Goal: Task Accomplishment & Management: Use online tool/utility

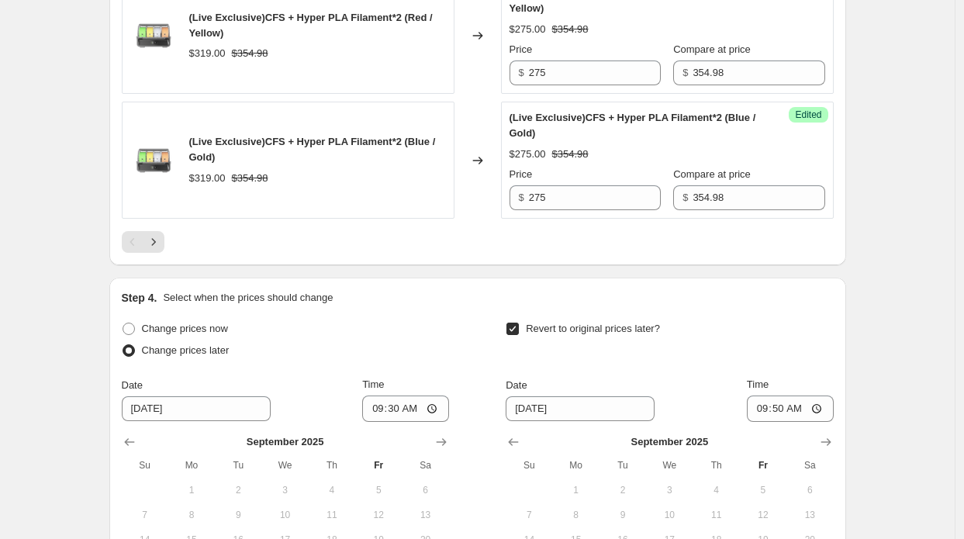
scroll to position [3151, 0]
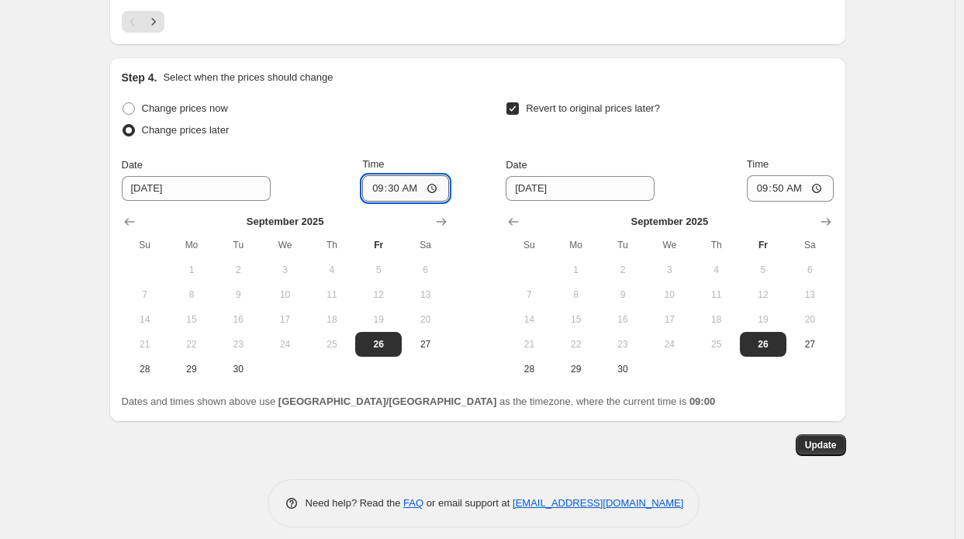
click at [422, 181] on input "09:30" at bounding box center [405, 188] width 87 height 26
type input "09:00"
click at [800, 175] on input "09:50" at bounding box center [790, 188] width 87 height 26
type input "09:25"
click at [826, 443] on button "Update" at bounding box center [820, 445] width 50 height 22
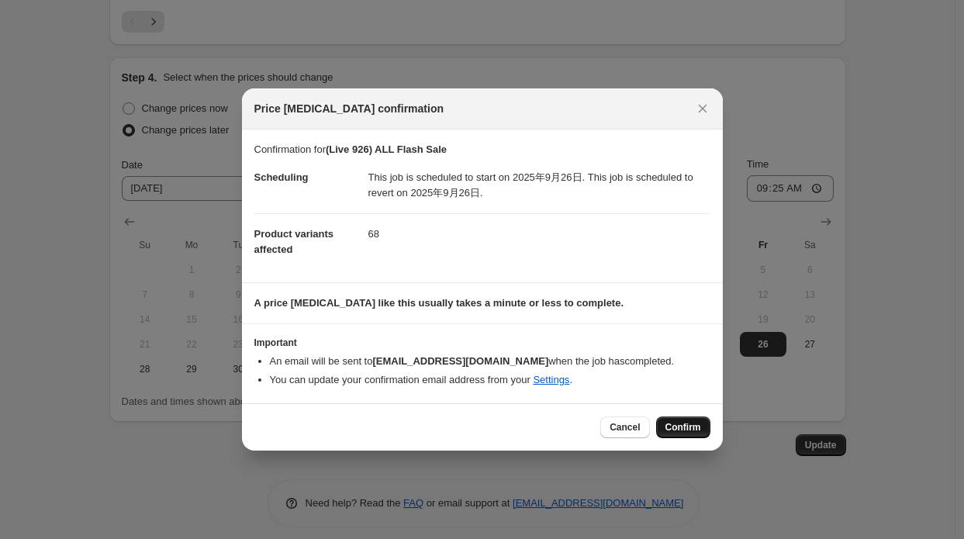
click at [668, 426] on span "Confirm" at bounding box center [683, 427] width 36 height 12
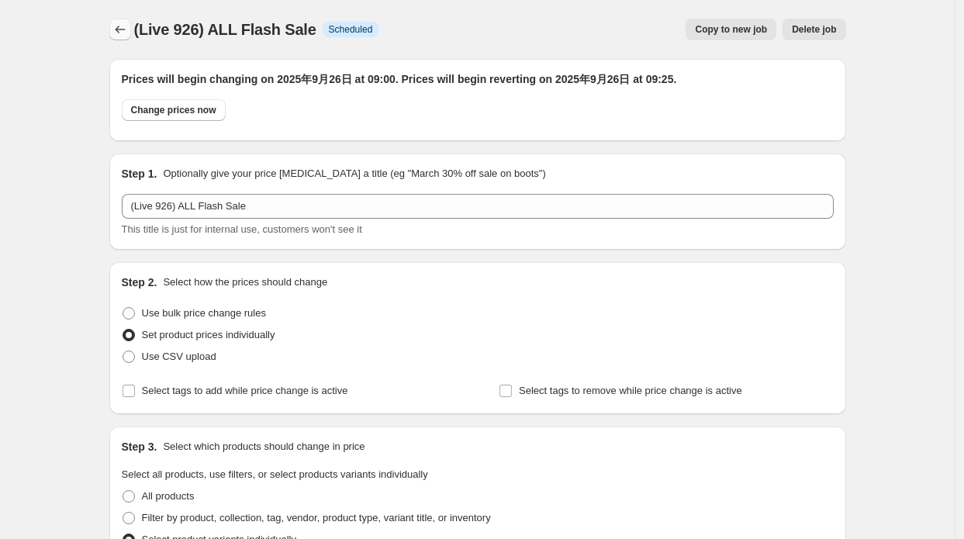
click at [123, 29] on icon "Price change jobs" at bounding box center [120, 30] width 16 height 16
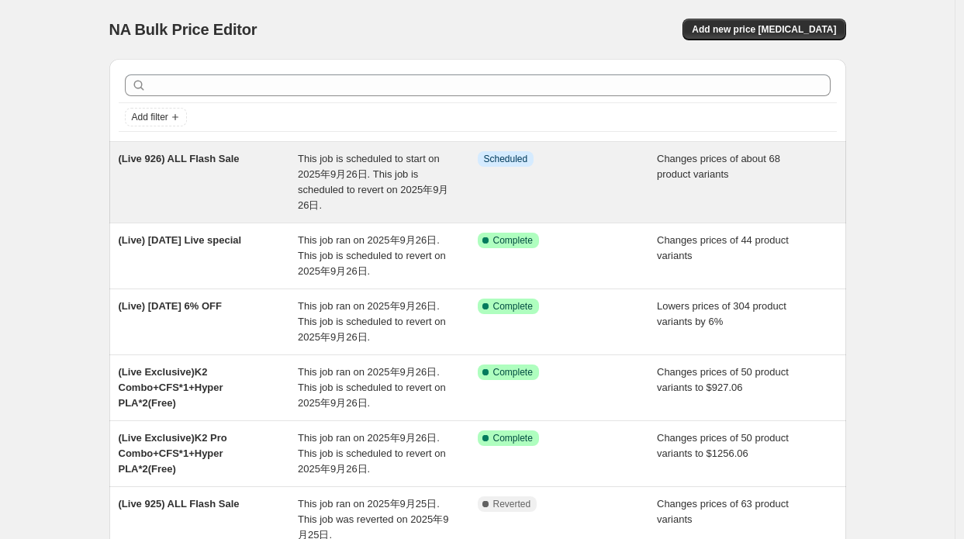
click at [298, 148] on div "(Live 926) ALL Flash Sale This job is scheduled to start on 2025年9月26日. This jo…" at bounding box center [477, 182] width 737 height 81
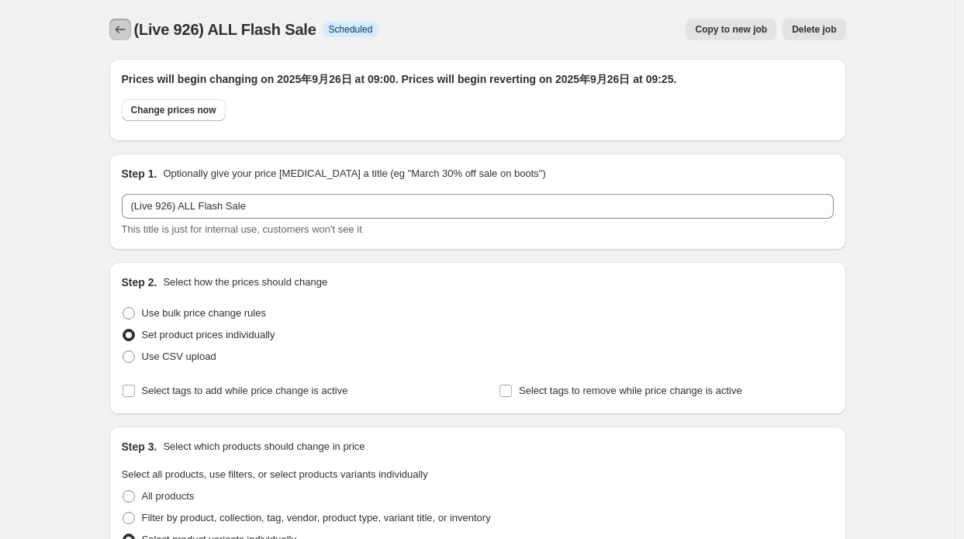
click at [119, 32] on icon "Price change jobs" at bounding box center [120, 30] width 16 height 16
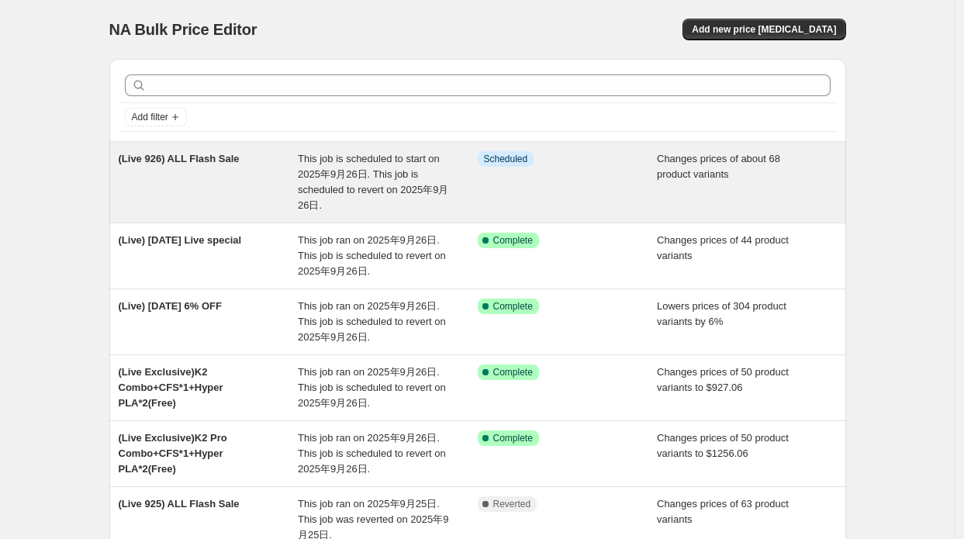
click at [321, 165] on div "This job is scheduled to start on 2025年9月26日. This job is scheduled to revert o…" at bounding box center [388, 182] width 180 height 62
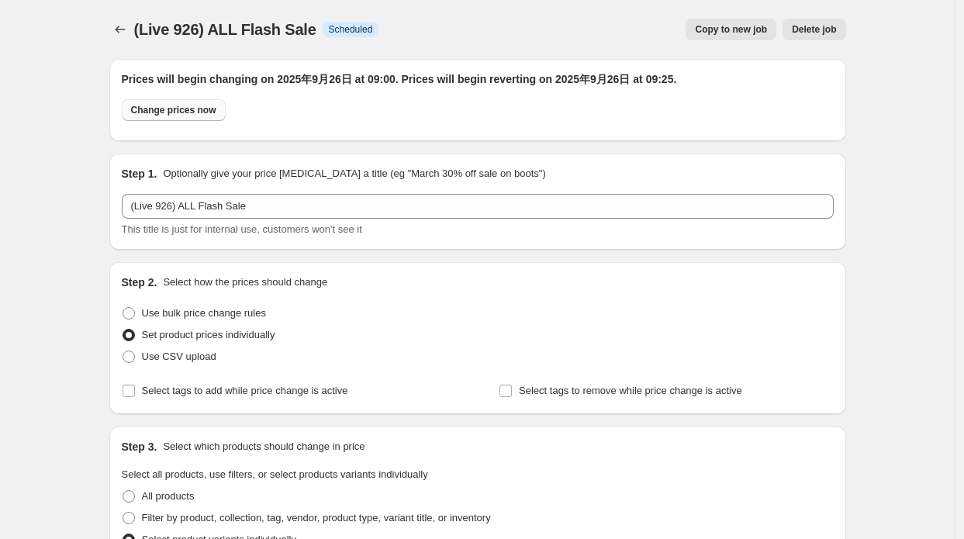
click at [169, 116] on button "Change prices now" at bounding box center [174, 110] width 104 height 22
radio input "true"
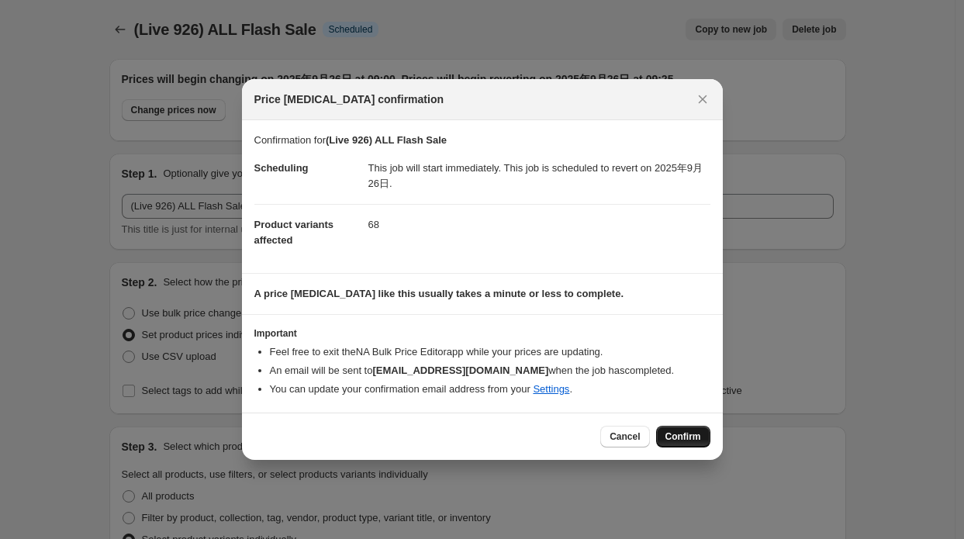
click at [684, 435] on span "Confirm" at bounding box center [683, 436] width 36 height 12
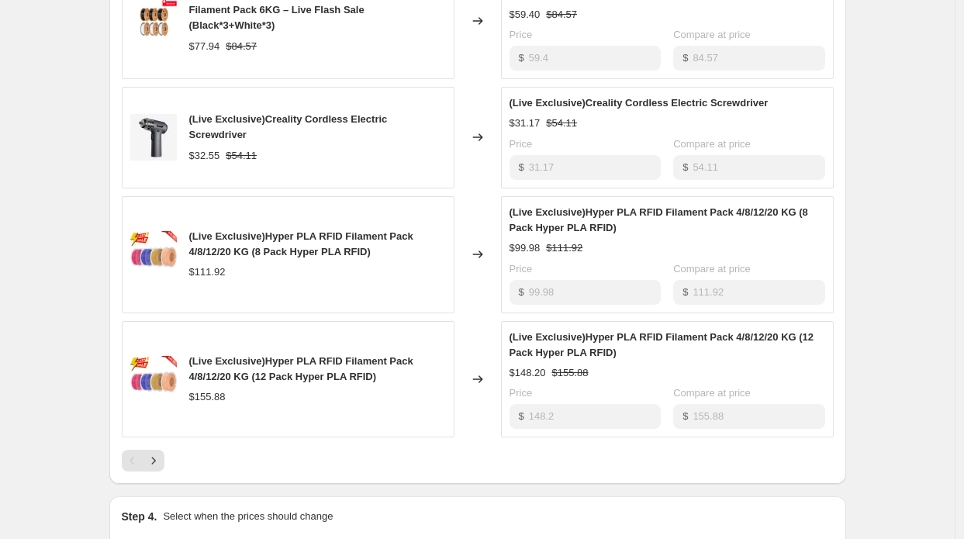
scroll to position [982, 0]
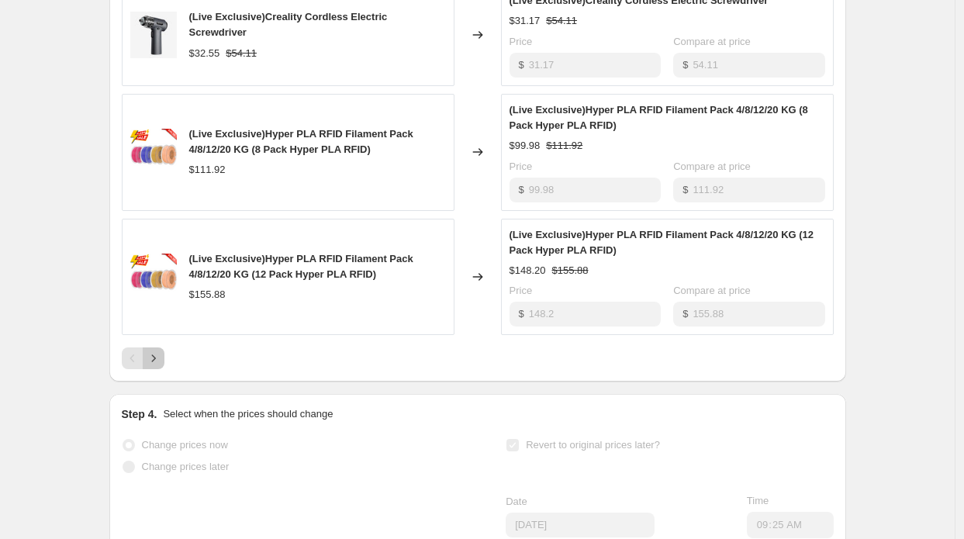
click at [161, 358] on icon "Next" at bounding box center [154, 358] width 16 height 16
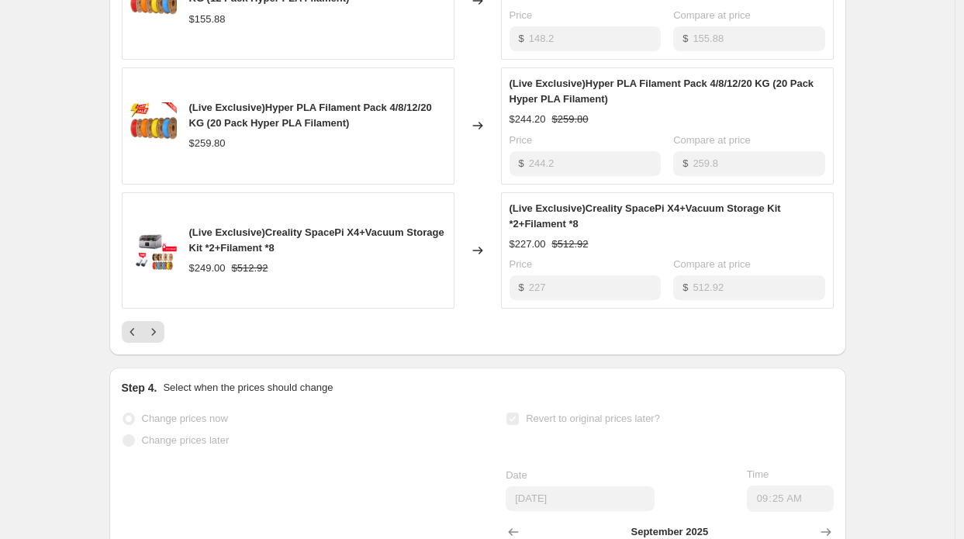
scroll to position [1137, 0]
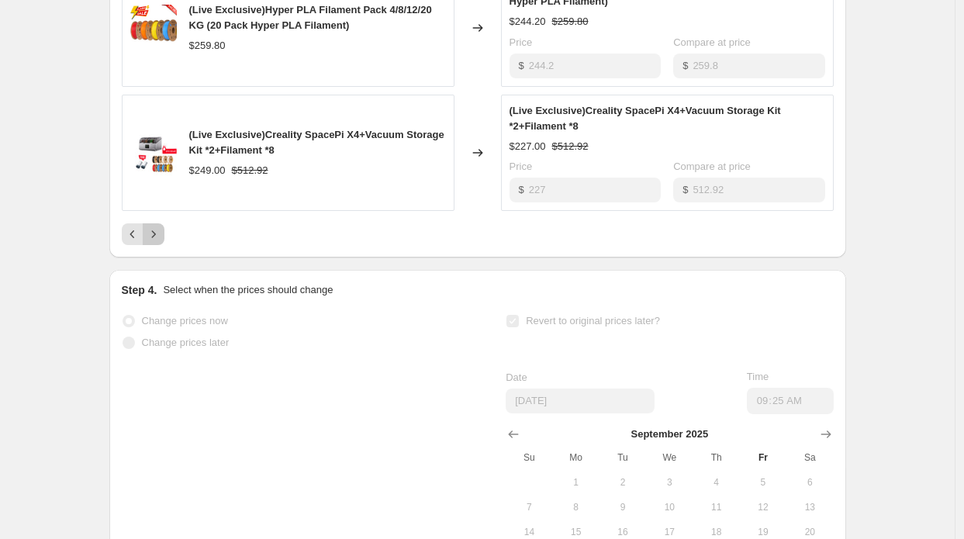
click at [161, 233] on icon "Next" at bounding box center [154, 234] width 16 height 16
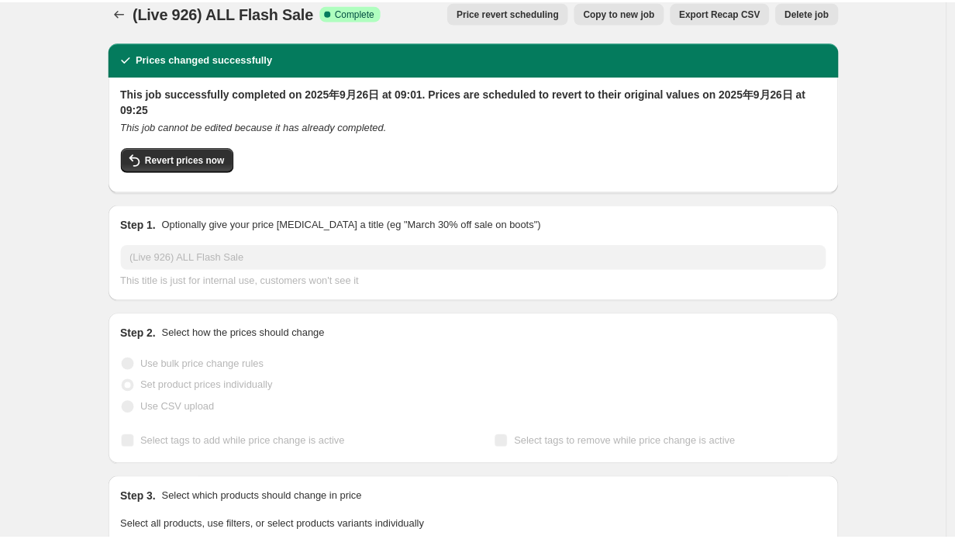
scroll to position [0, 0]
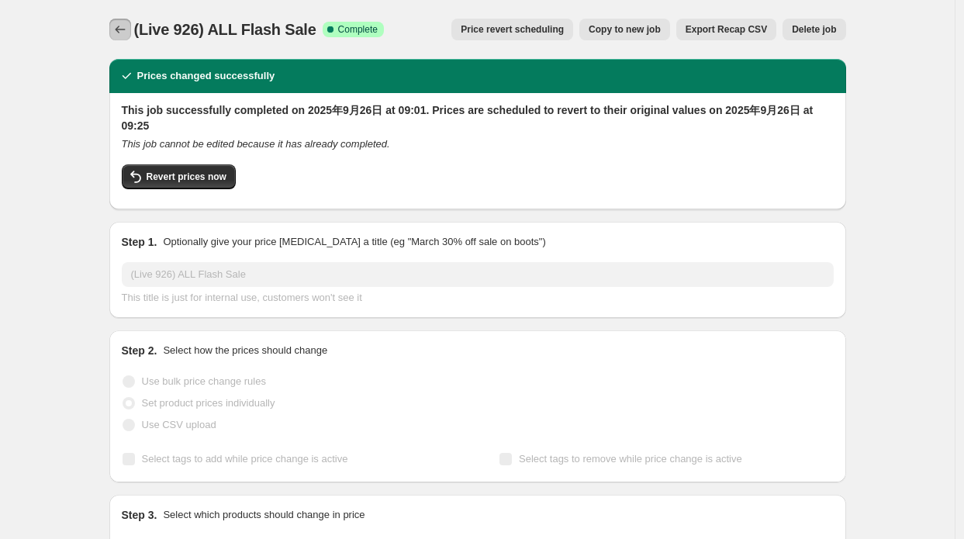
click at [114, 27] on button "Price change jobs" at bounding box center [120, 30] width 22 height 22
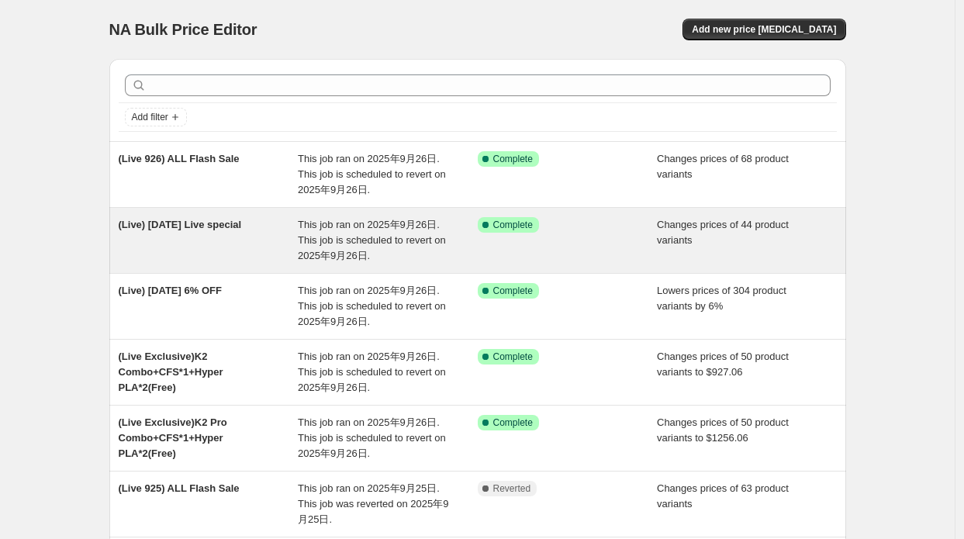
scroll to position [78, 0]
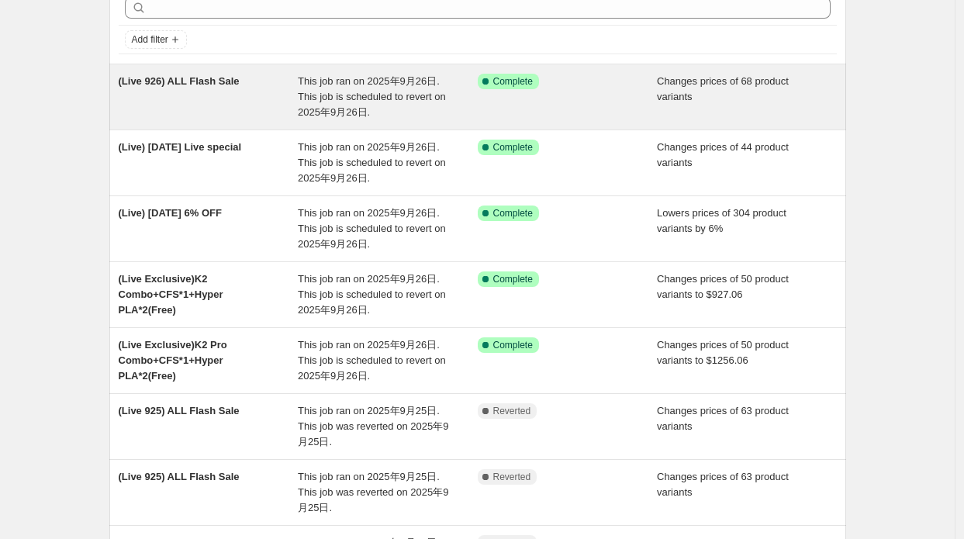
click at [242, 100] on div "(Live 926) ALL Flash Sale" at bounding box center [209, 97] width 180 height 47
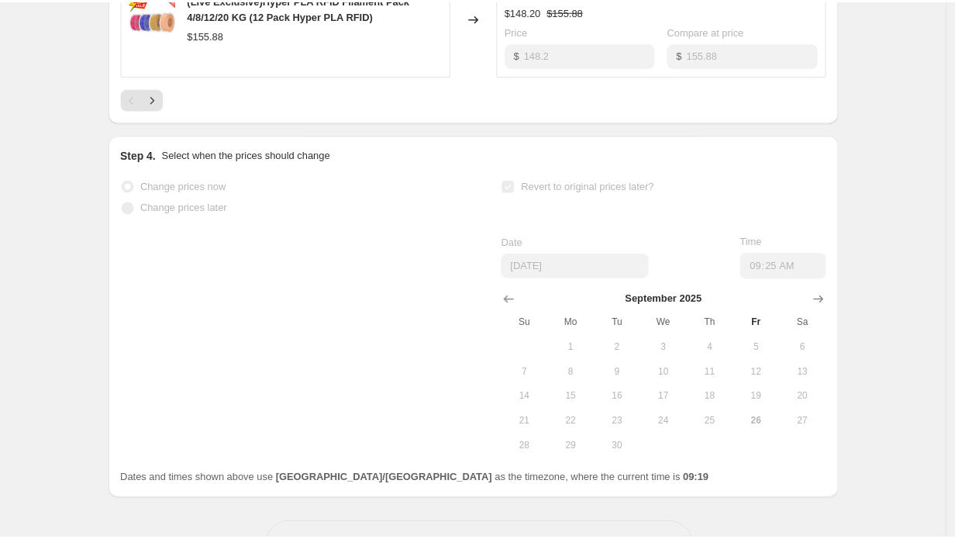
scroll to position [1292, 0]
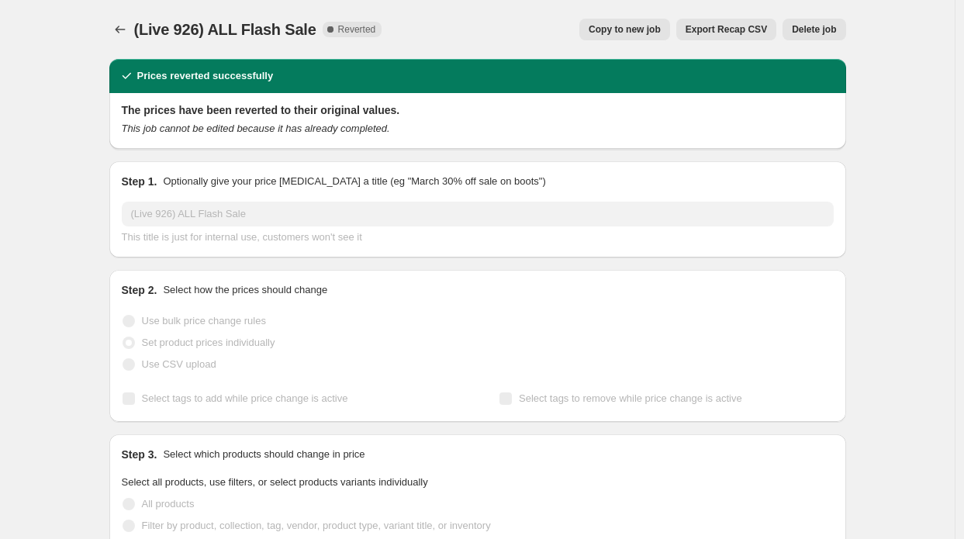
click at [601, 29] on button "Copy to new job" at bounding box center [624, 30] width 91 height 22
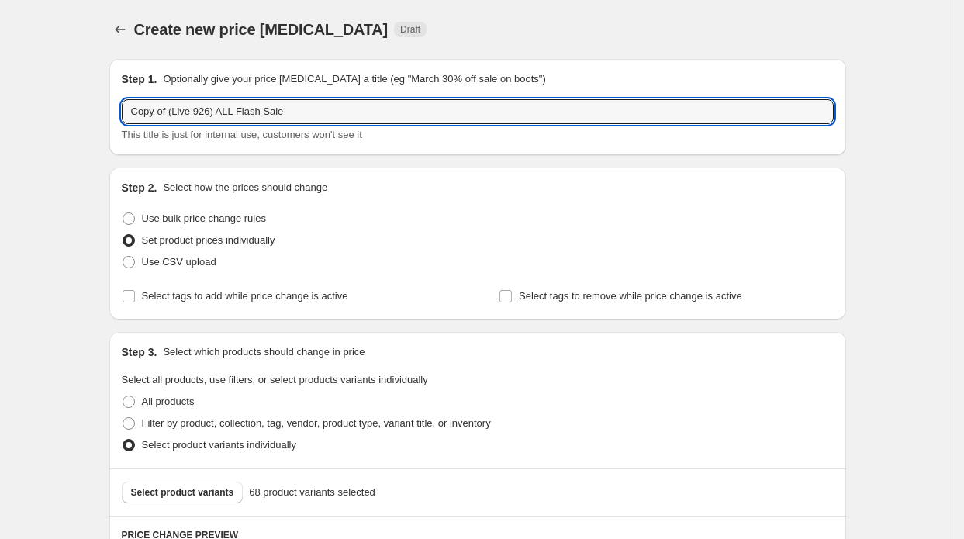
drag, startPoint x: 171, startPoint y: 108, endPoint x: 81, endPoint y: 107, distance: 89.2
type input "(Live 926) ALL Flash Sale"
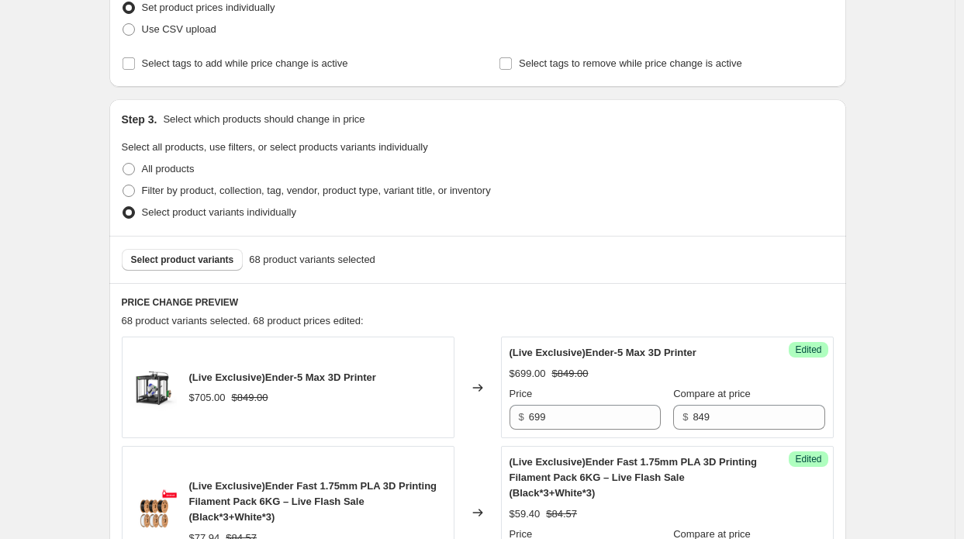
scroll to position [465, 0]
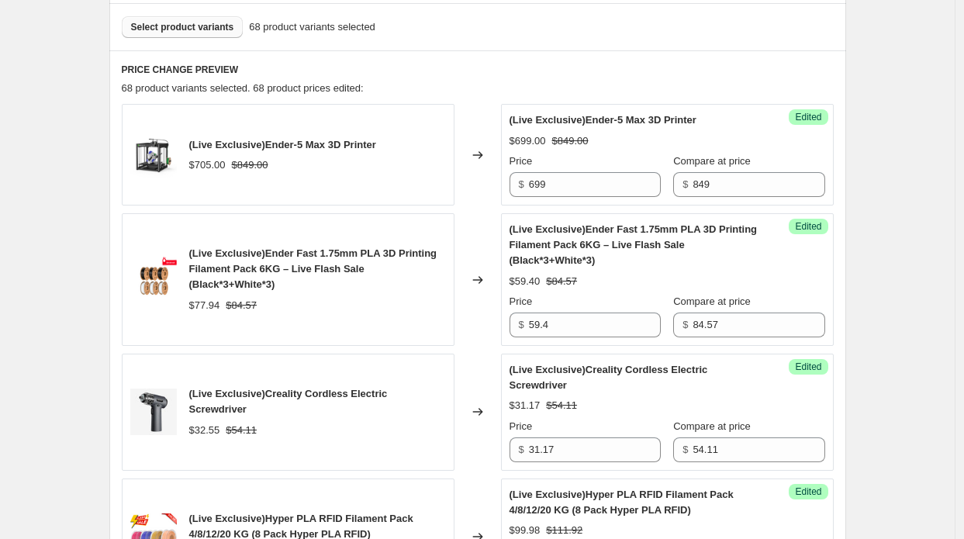
click at [174, 21] on button "Select product variants" at bounding box center [183, 27] width 122 height 22
drag, startPoint x: 558, startPoint y: 187, endPoint x: 504, endPoint y: 171, distance: 56.4
click at [504, 171] on div "(Live Exclusive)Ender-5 Max 3D Printer $705.00 $849.00 Changed to Success Edite…" at bounding box center [478, 155] width 712 height 102
click at [218, 154] on div "(Live Exclusive)Ender-5 Max 3D Printer $705.00 $849.00" at bounding box center [282, 155] width 187 height 36
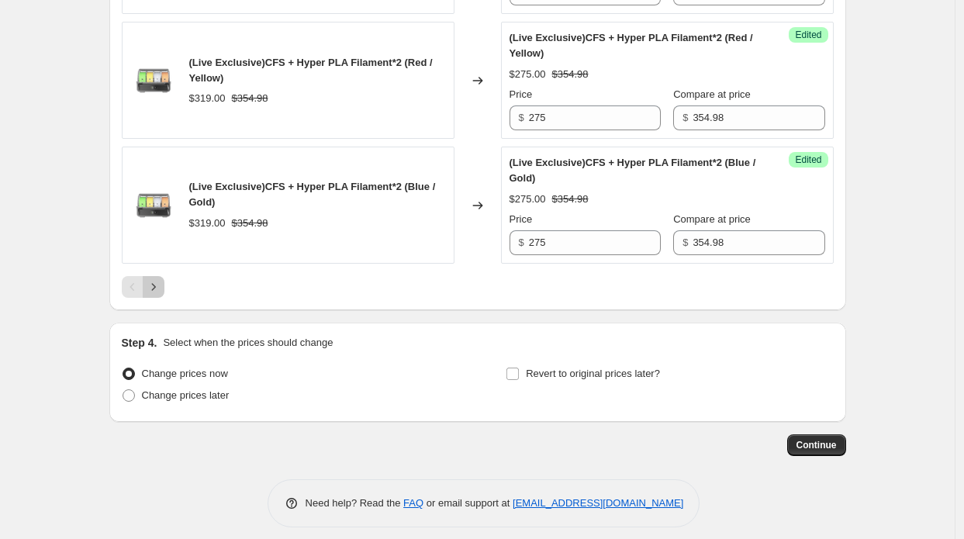
click at [161, 279] on icon "Next" at bounding box center [154, 287] width 16 height 16
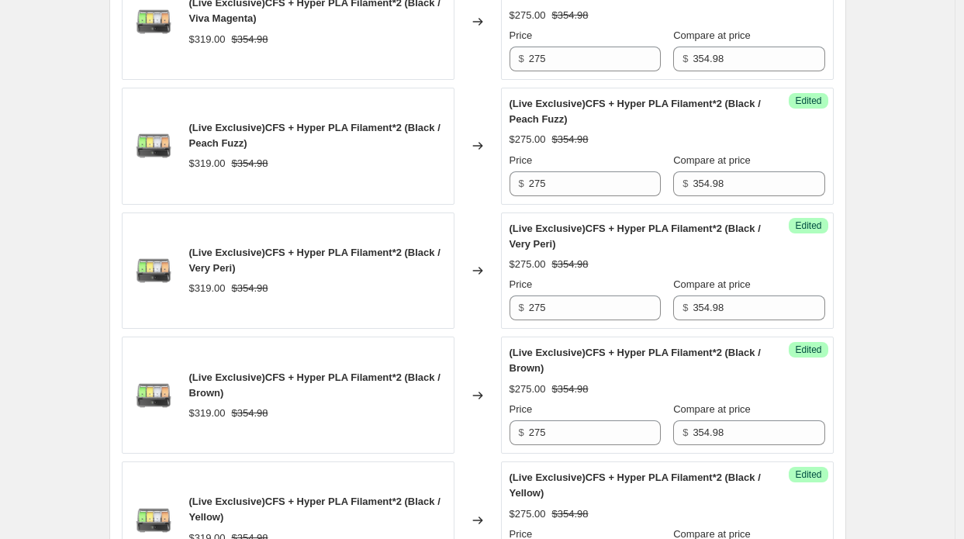
scroll to position [2559, 0]
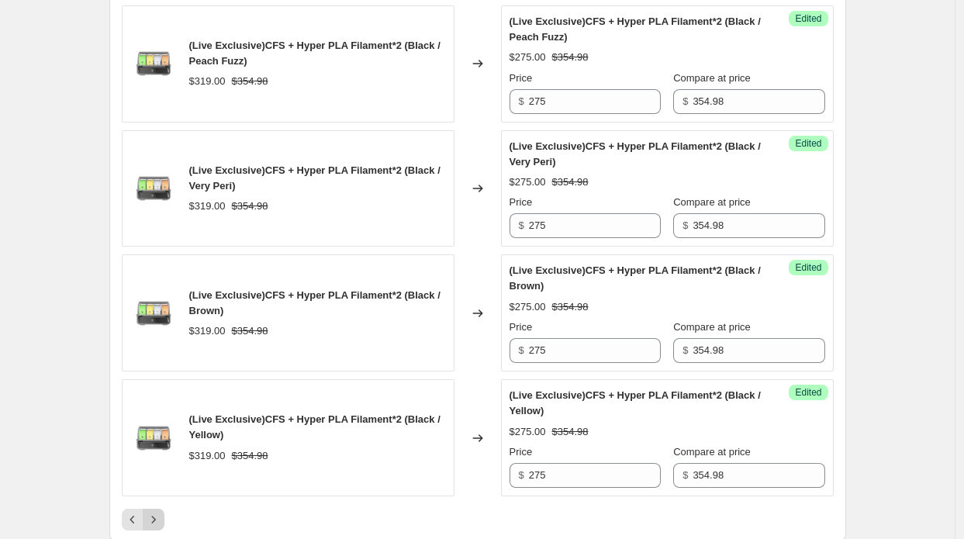
click at [157, 512] on icon "Next" at bounding box center [154, 520] width 16 height 16
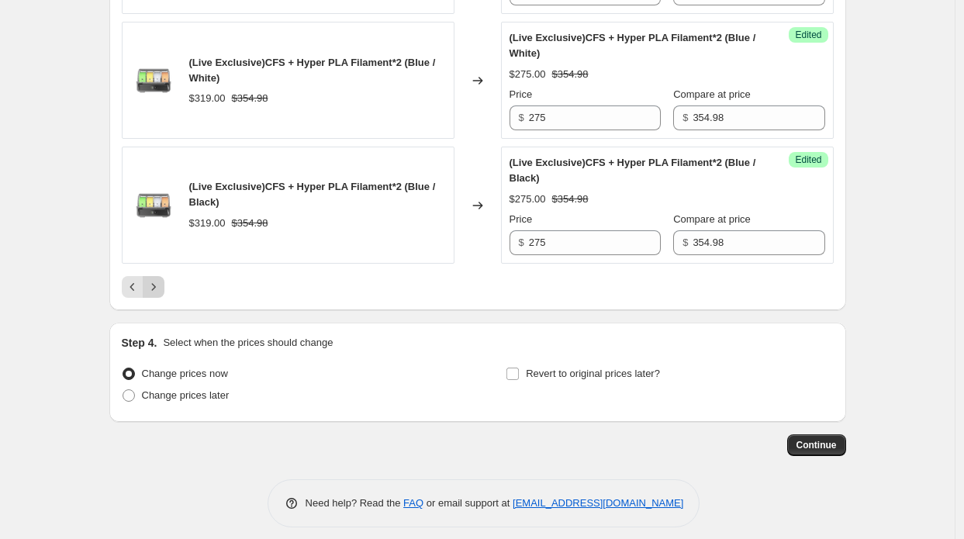
click at [159, 276] on button "Next" at bounding box center [154, 287] width 22 height 22
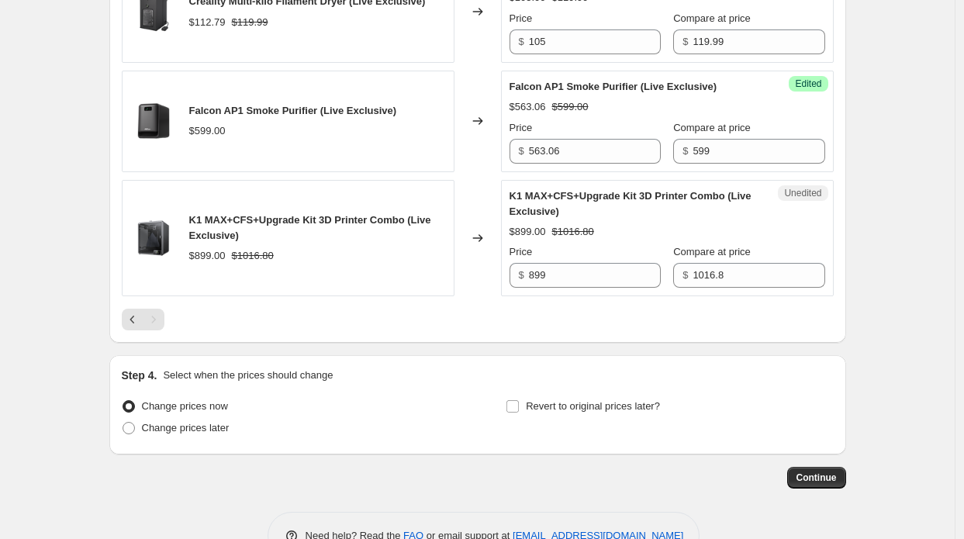
scroll to position [1332, 0]
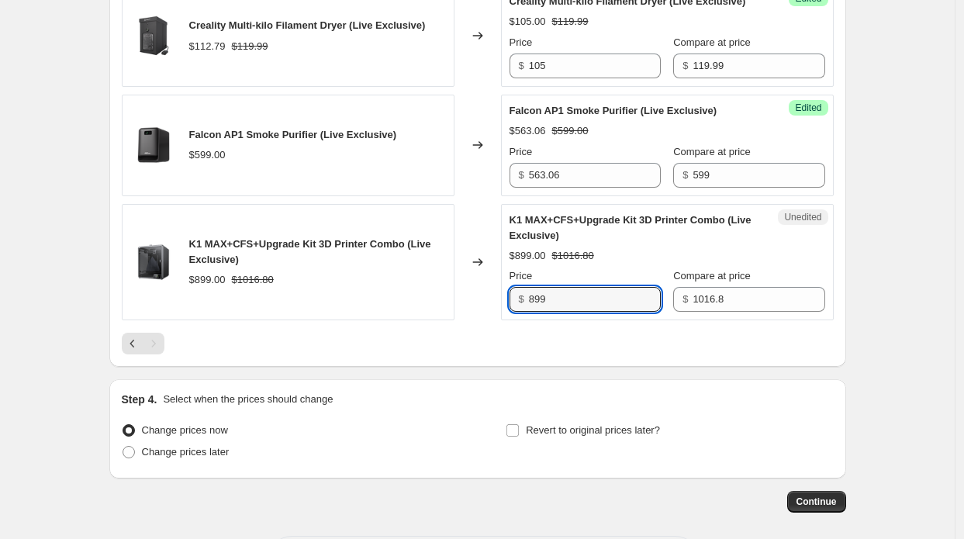
drag, startPoint x: 555, startPoint y: 309, endPoint x: 492, endPoint y: 302, distance: 64.0
click at [492, 304] on div "K1 MAX+CFS+Upgrade Kit 3D Printer Combo (Live Exclusive) $899.00 $1016.80 Chang…" at bounding box center [478, 262] width 712 height 117
type input "799"
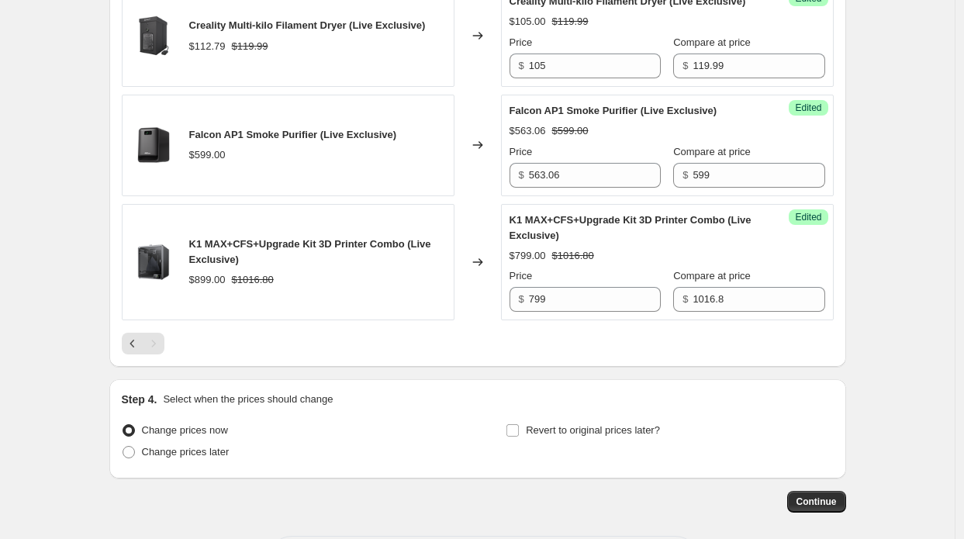
click at [385, 348] on div at bounding box center [478, 344] width 712 height 22
click at [164, 457] on span "Change prices later" at bounding box center [186, 452] width 88 height 12
click at [123, 447] on input "Change prices later" at bounding box center [123, 446] width 1 height 1
radio input "true"
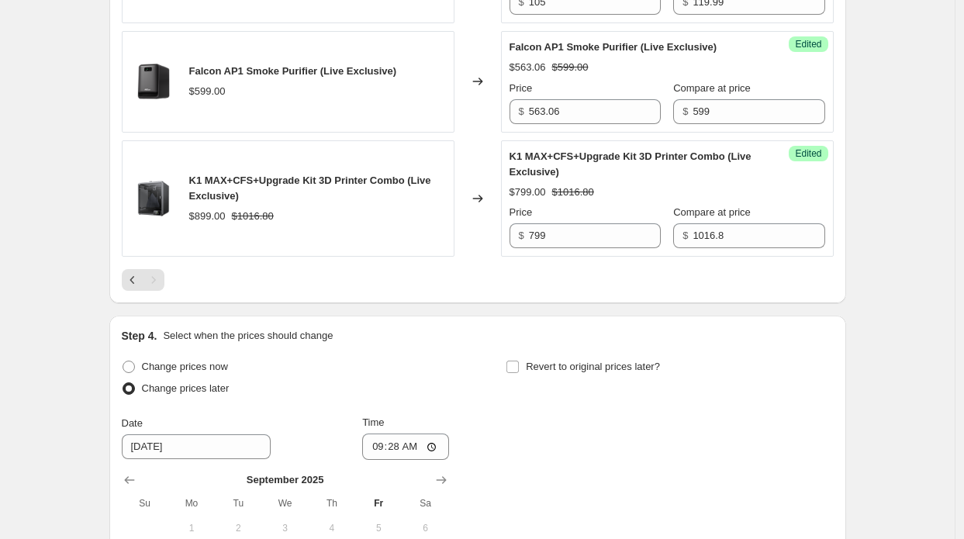
scroll to position [1410, 0]
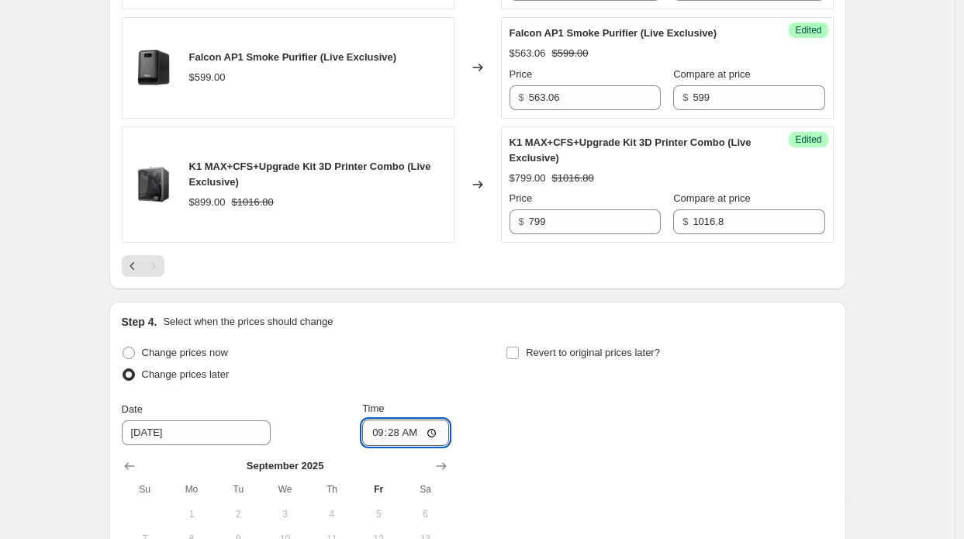
click at [401, 446] on input "09:28" at bounding box center [405, 432] width 87 height 26
type input "10:30"
click at [537, 382] on div "Revert to original prices later?" at bounding box center [669, 365] width 327 height 47
click at [538, 354] on span "Revert to original prices later?" at bounding box center [593, 353] width 134 height 16
click at [519, 354] on input "Revert to original prices later?" at bounding box center [512, 353] width 12 height 12
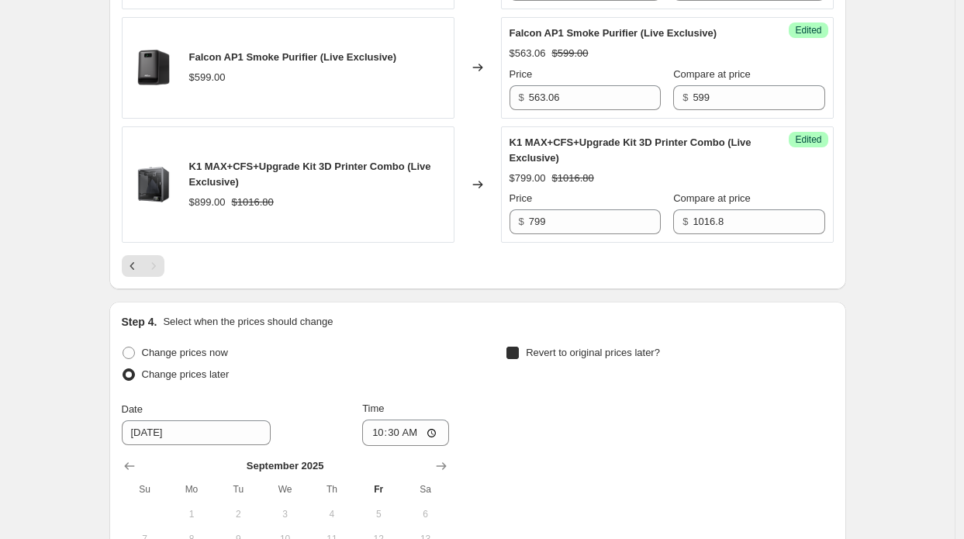
checkbox input "true"
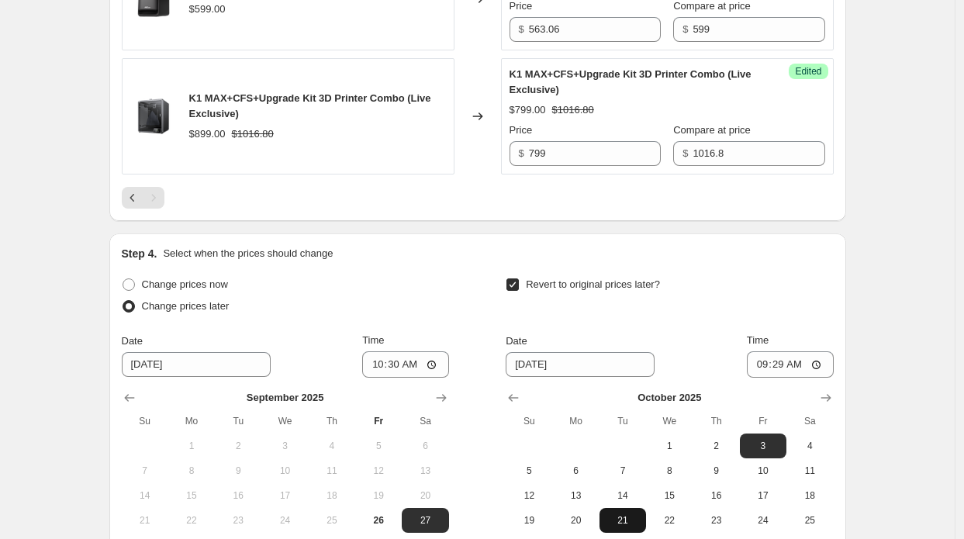
scroll to position [1642, 0]
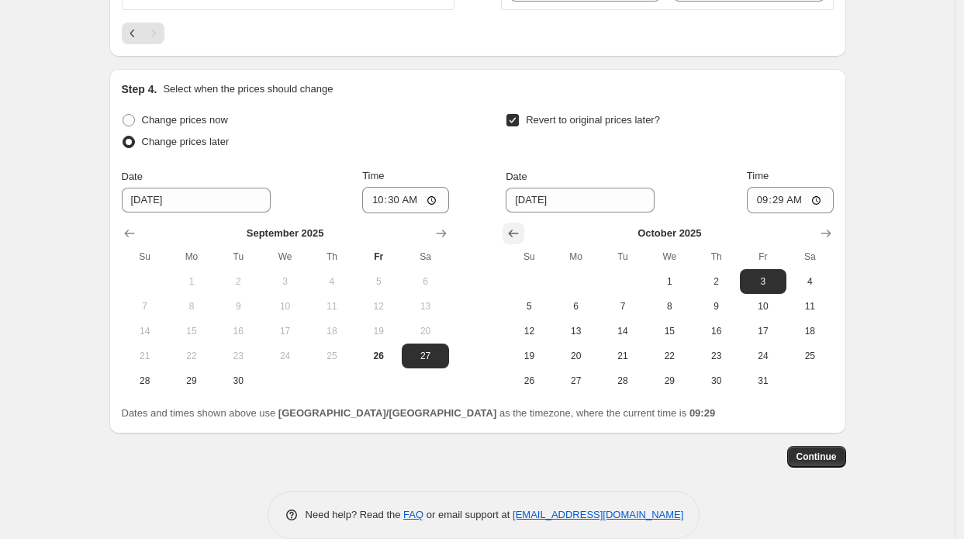
click at [517, 241] on icon "Show previous month, September 2025" at bounding box center [514, 234] width 16 height 16
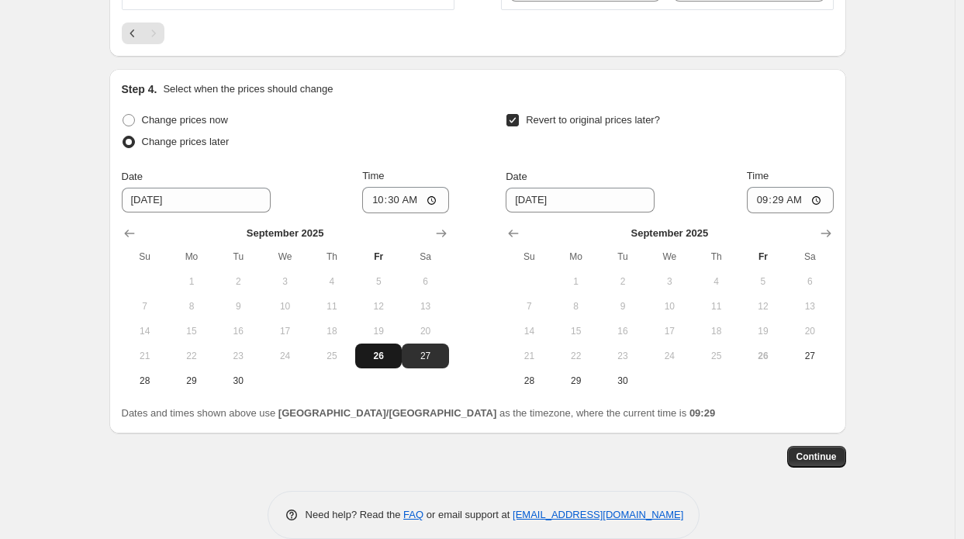
click at [390, 361] on span "26" at bounding box center [378, 356] width 34 height 12
type input "[DATE]"
click at [747, 365] on button "26" at bounding box center [763, 355] width 47 height 25
type input "[DATE]"
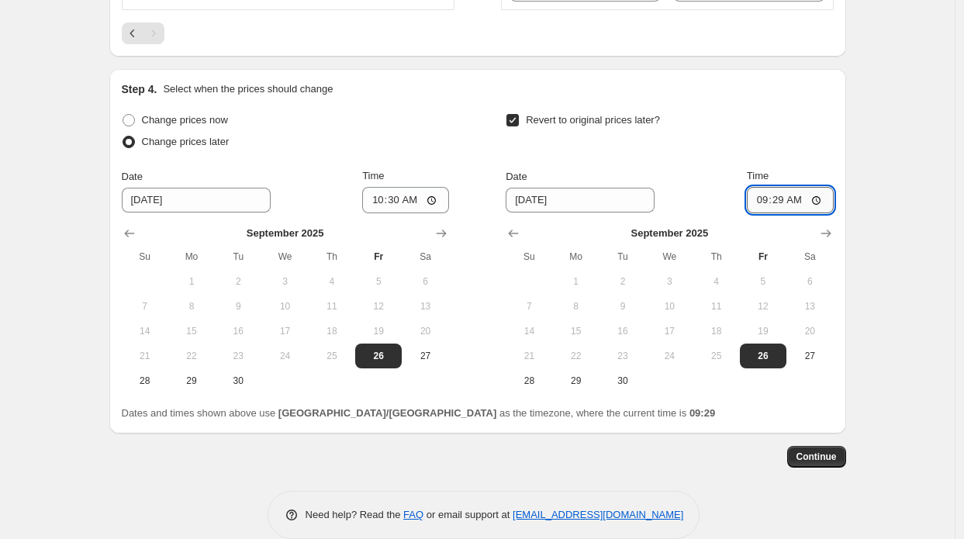
click at [788, 207] on input "09:29" at bounding box center [790, 200] width 87 height 26
type input "11:00"
click at [817, 463] on span "Continue" at bounding box center [816, 456] width 40 height 12
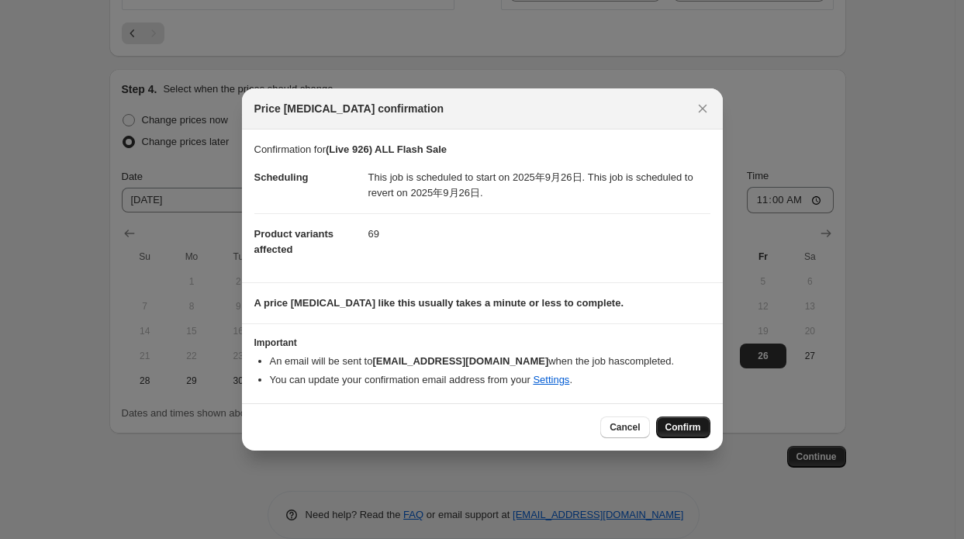
click at [676, 418] on button "Confirm" at bounding box center [683, 427] width 54 height 22
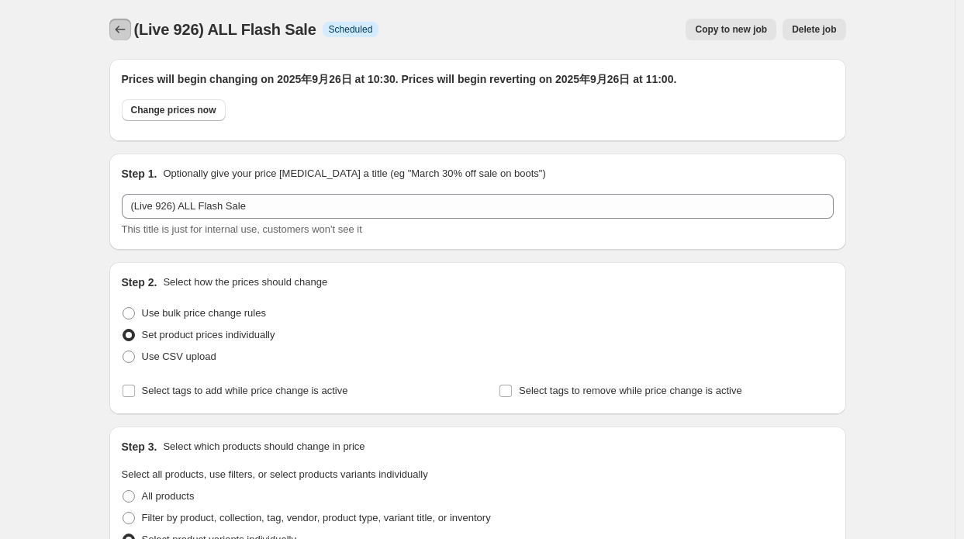
click at [128, 24] on icon "Price change jobs" at bounding box center [120, 30] width 16 height 16
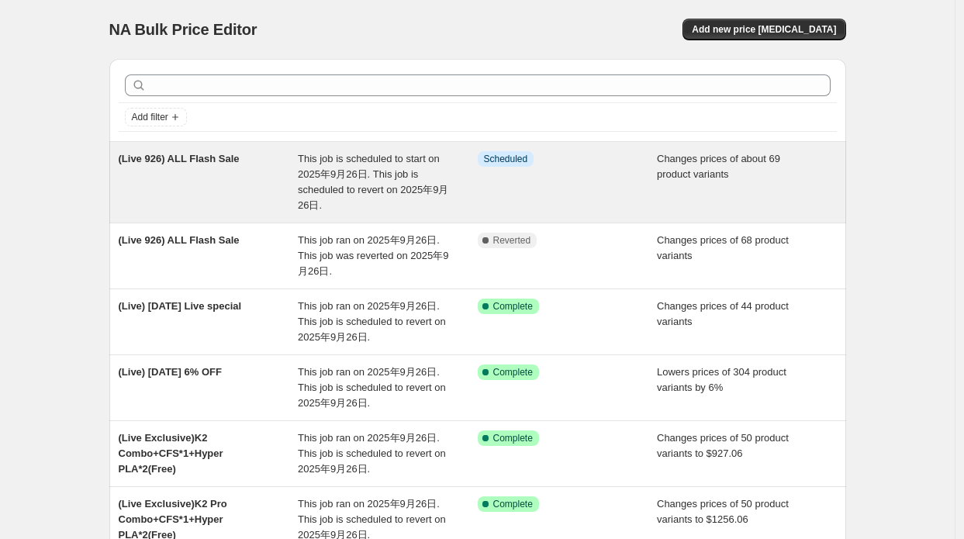
click at [315, 173] on span "This job is scheduled to start on 2025年9月26日. This job is scheduled to revert o…" at bounding box center [373, 182] width 150 height 58
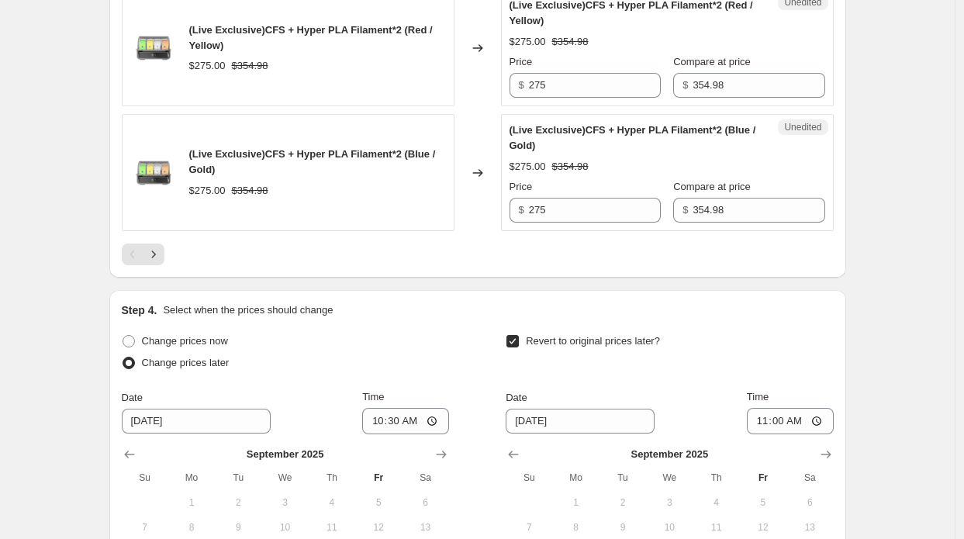
click at [152, 247] on icon "Next" at bounding box center [154, 255] width 16 height 16
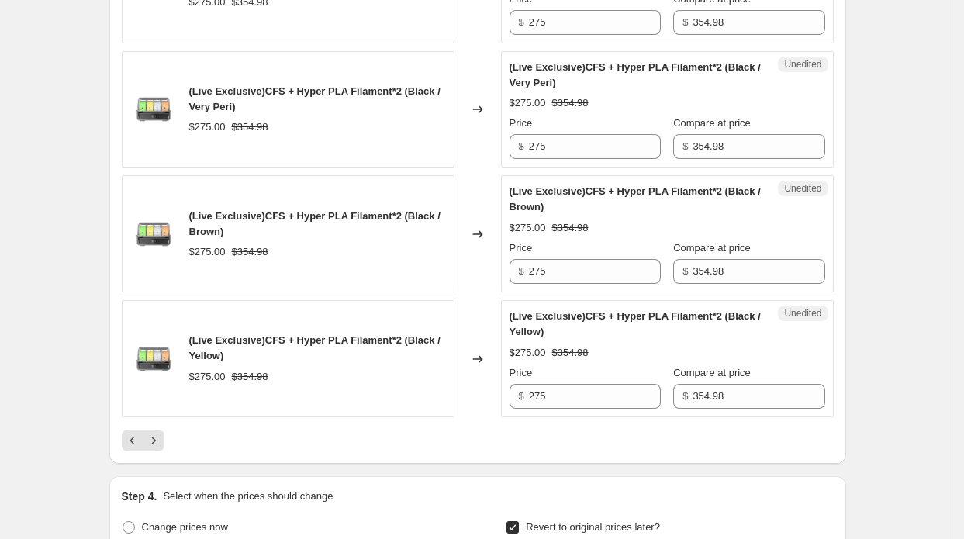
scroll to position [2763, 0]
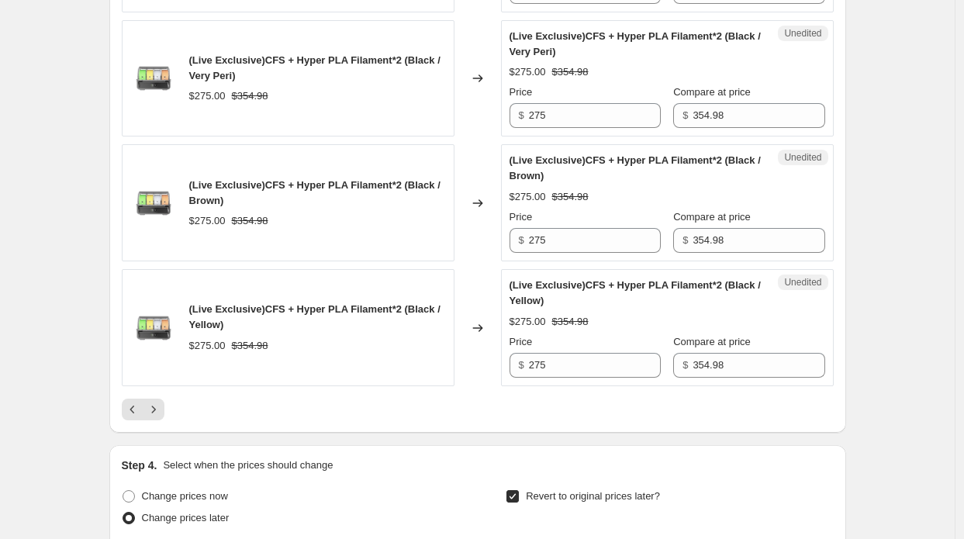
click at [161, 402] on icon "Next" at bounding box center [154, 410] width 16 height 16
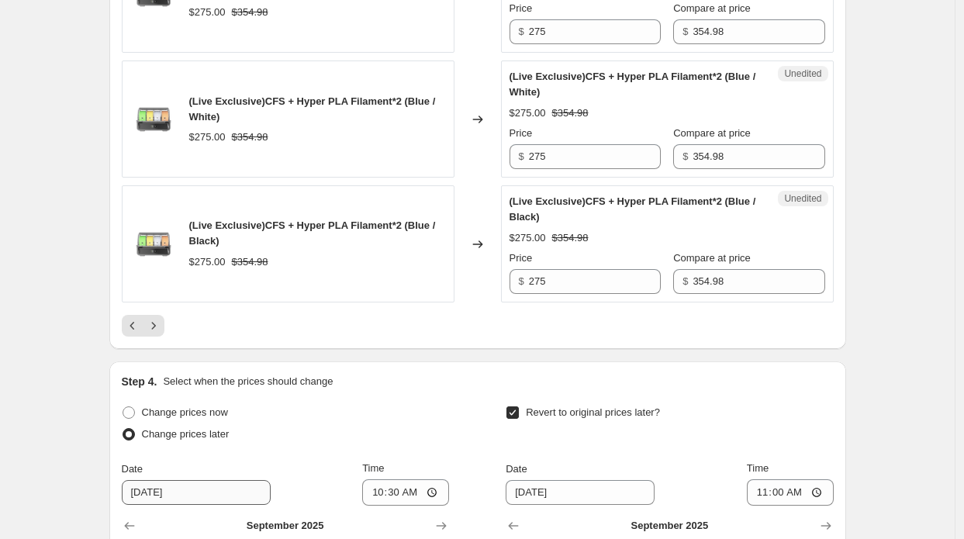
scroll to position [2996, 0]
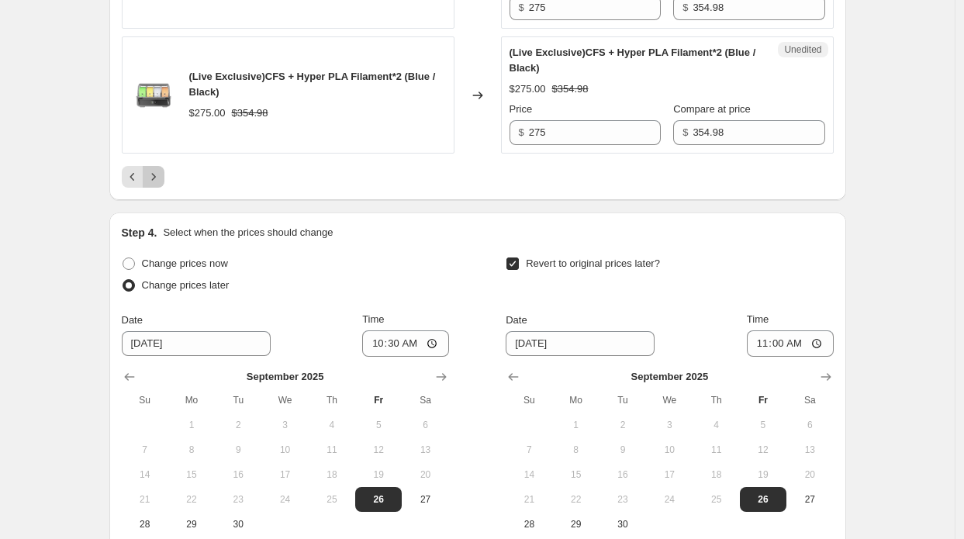
click at [158, 176] on button "Next" at bounding box center [154, 177] width 22 height 22
click at [151, 312] on div "Date" at bounding box center [196, 320] width 149 height 16
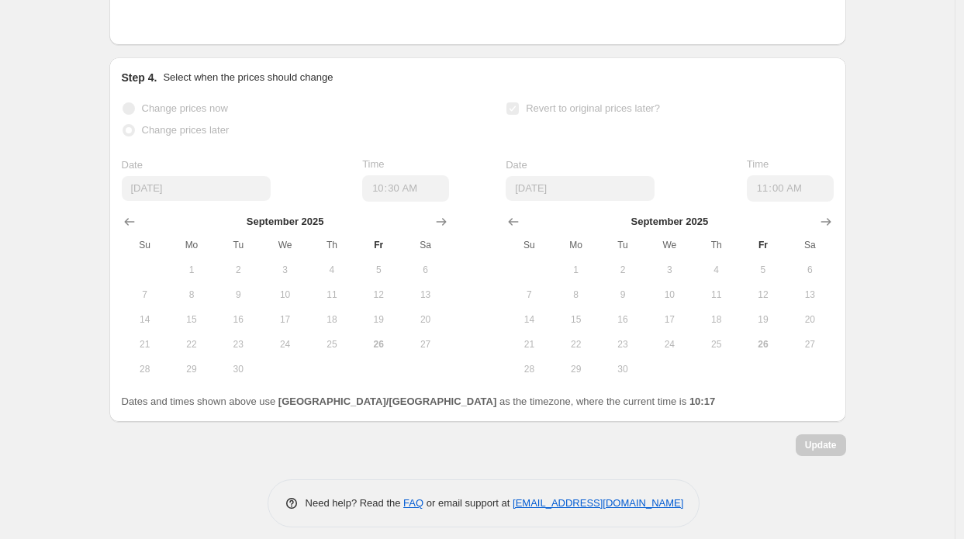
scroll to position [1769, 0]
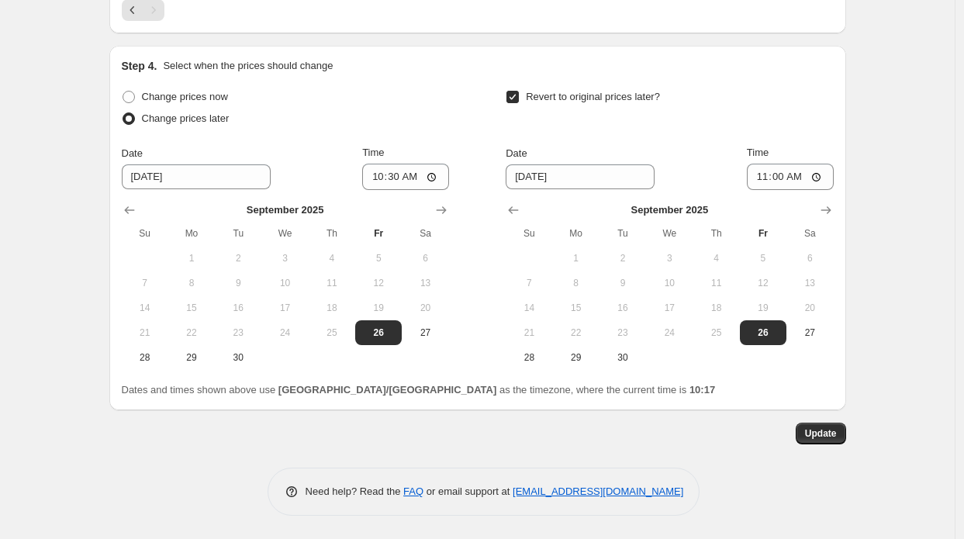
click at [824, 429] on span "Update" at bounding box center [821, 433] width 32 height 12
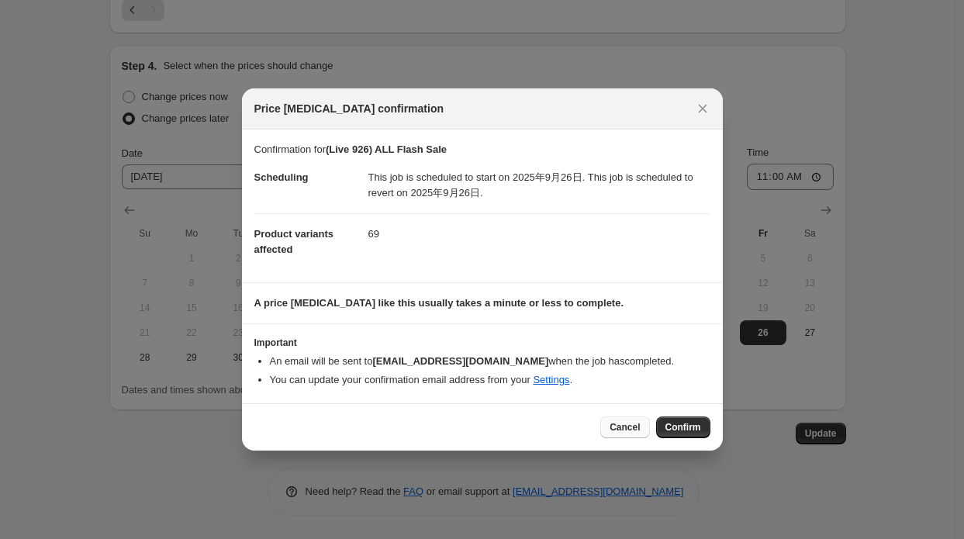
click at [625, 429] on span "Cancel" at bounding box center [624, 427] width 30 height 12
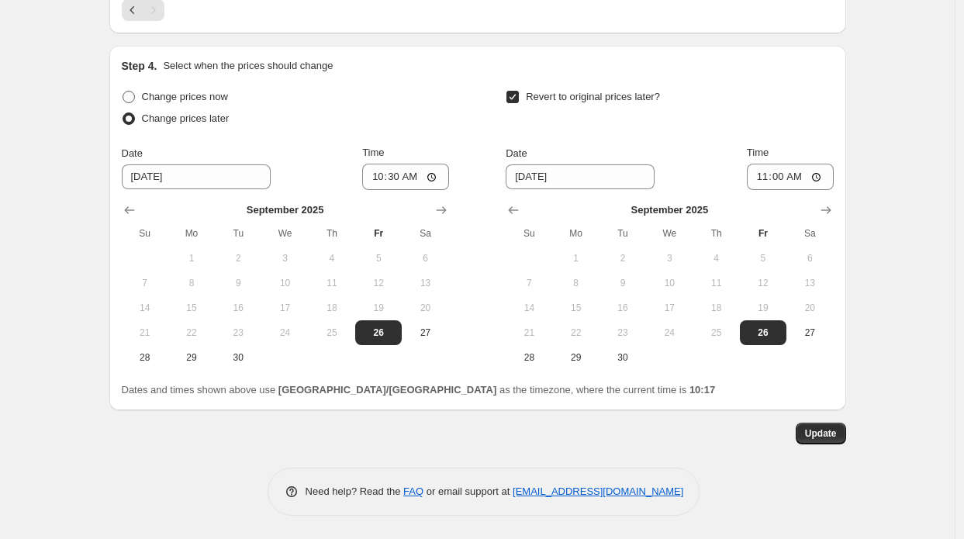
click at [204, 102] on span "Change prices now" at bounding box center [185, 97] width 86 height 12
click at [123, 91] on input "Change prices now" at bounding box center [123, 91] width 1 height 1
radio input "true"
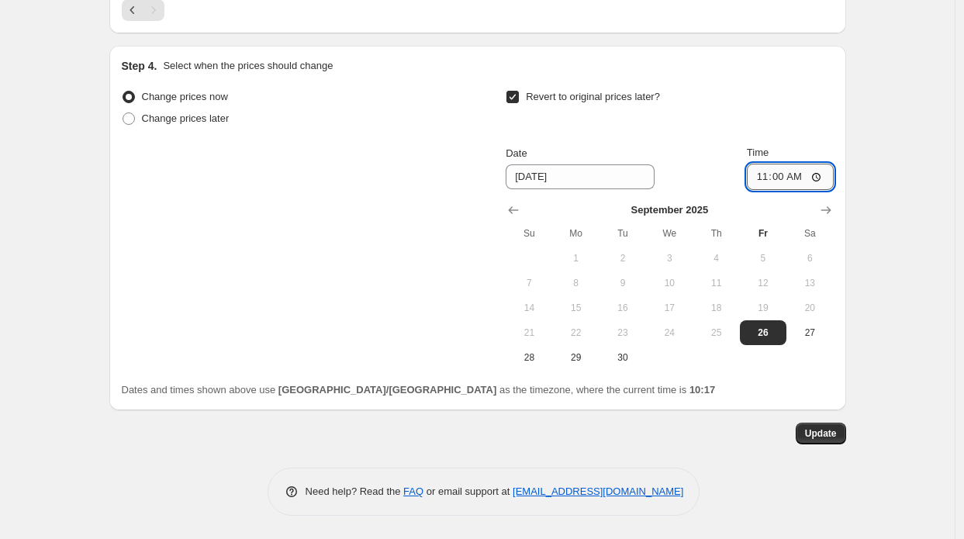
click at [785, 181] on input "11:00" at bounding box center [790, 177] width 87 height 26
type input "12:30"
click at [823, 438] on span "Update" at bounding box center [821, 433] width 32 height 12
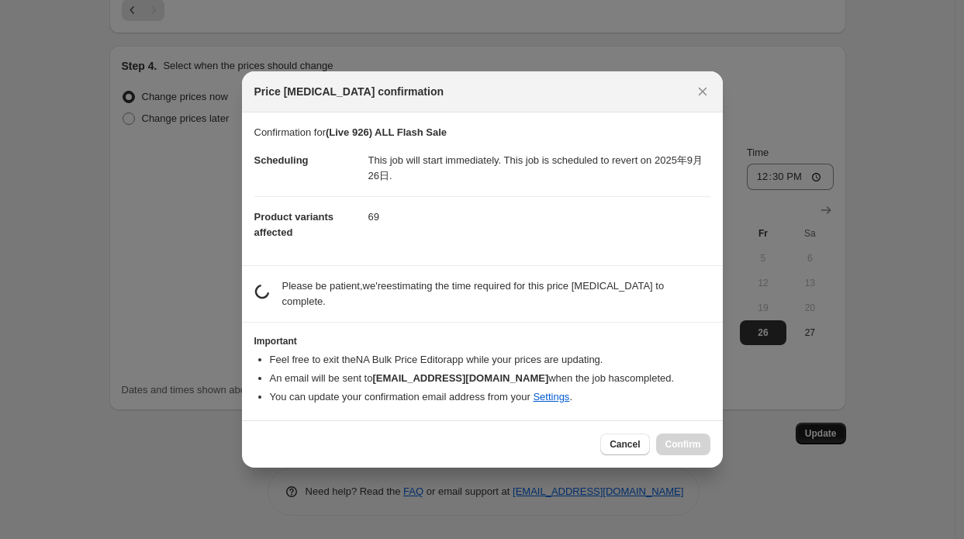
scroll to position [0, 0]
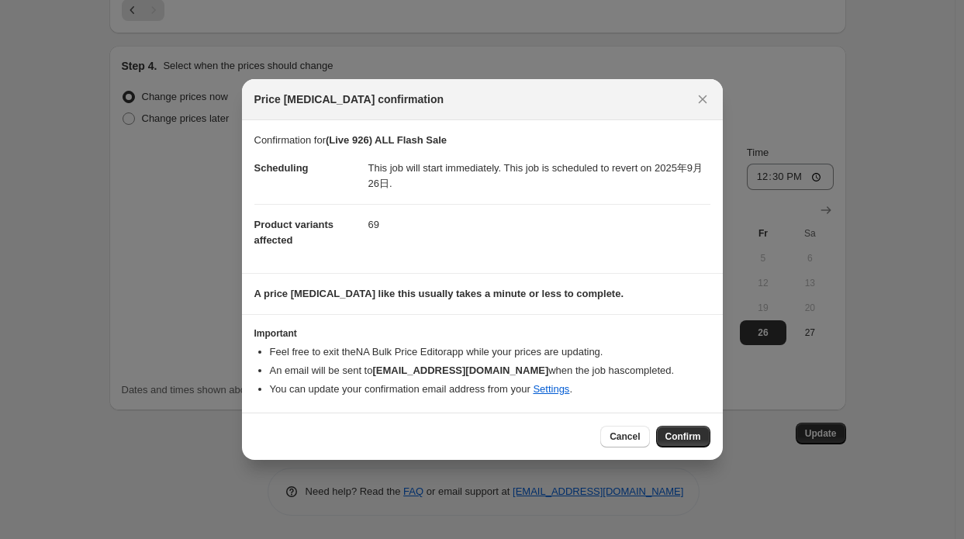
click at [673, 433] on span "Confirm" at bounding box center [683, 436] width 36 height 12
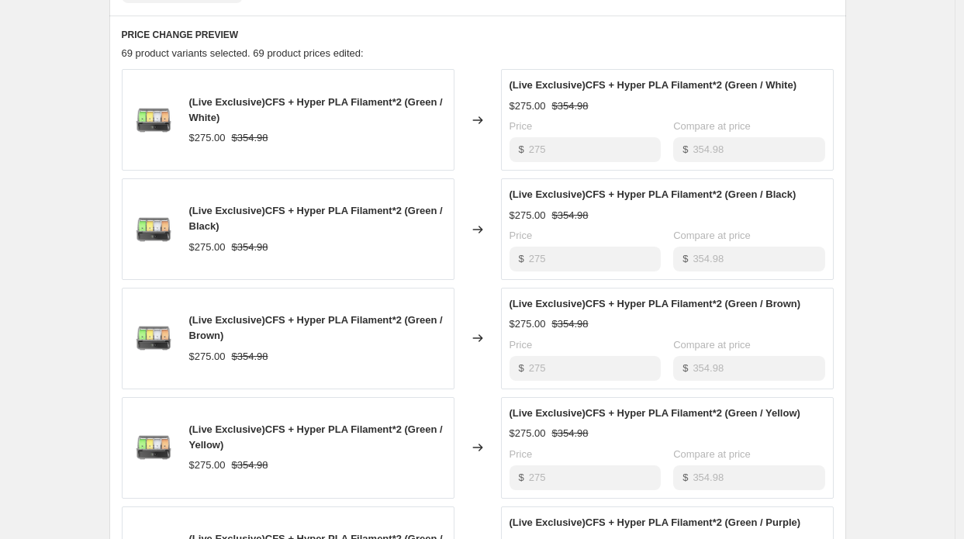
scroll to position [636, 0]
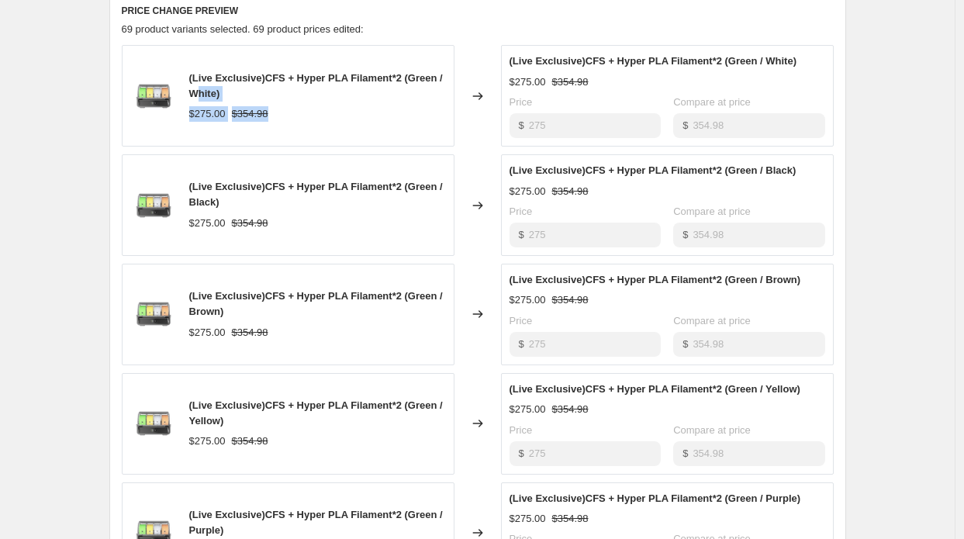
drag, startPoint x: 198, startPoint y: 97, endPoint x: 292, endPoint y: 129, distance: 98.6
click at [292, 129] on div "(Live Exclusive)CFS + Hyper PLA Filament*2 (Green / White) $275.00 $354.98" at bounding box center [288, 96] width 333 height 102
click at [292, 124] on div "(Live Exclusive)CFS + Hyper PLA Filament*2 (Green / White) $275.00 $354.98" at bounding box center [288, 96] width 333 height 102
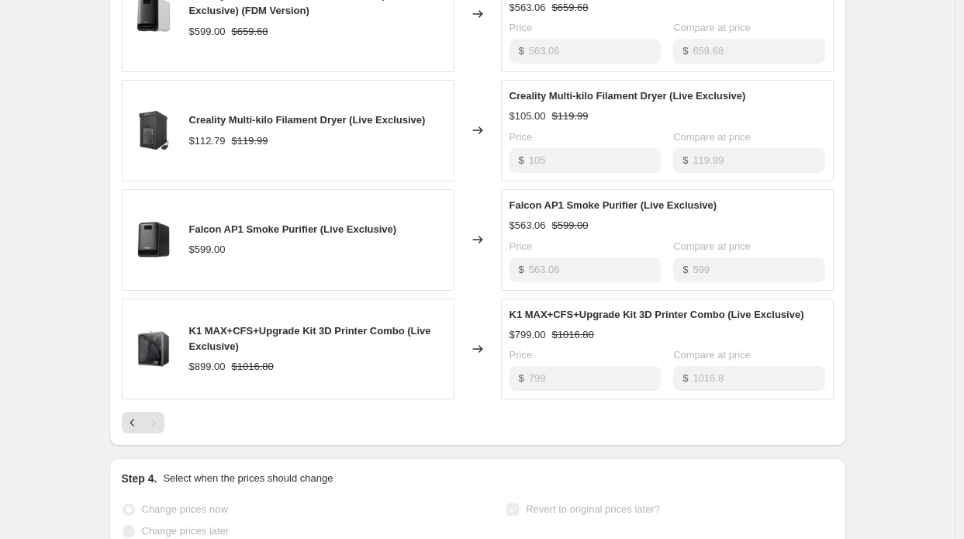
scroll to position [1334, 0]
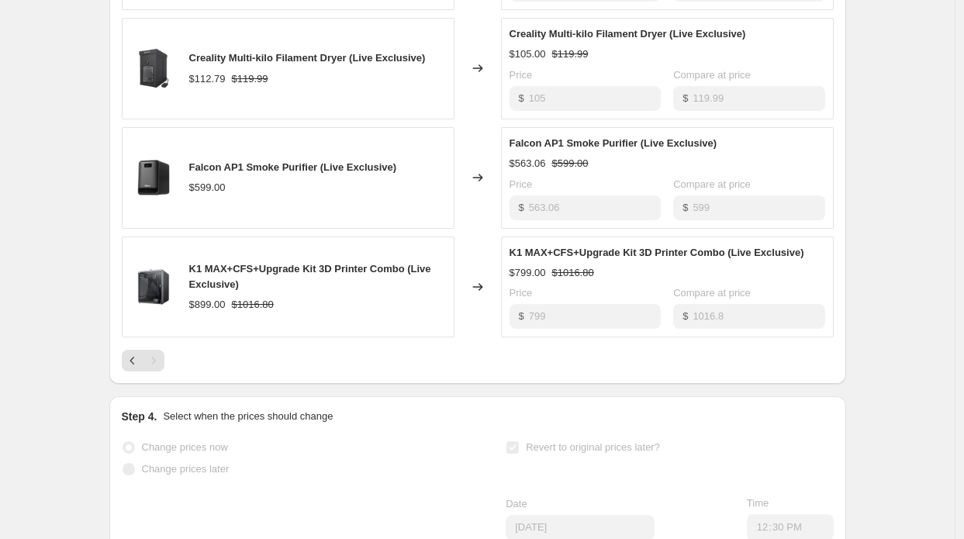
click at [146, 357] on div "Pagination" at bounding box center [154, 361] width 22 height 22
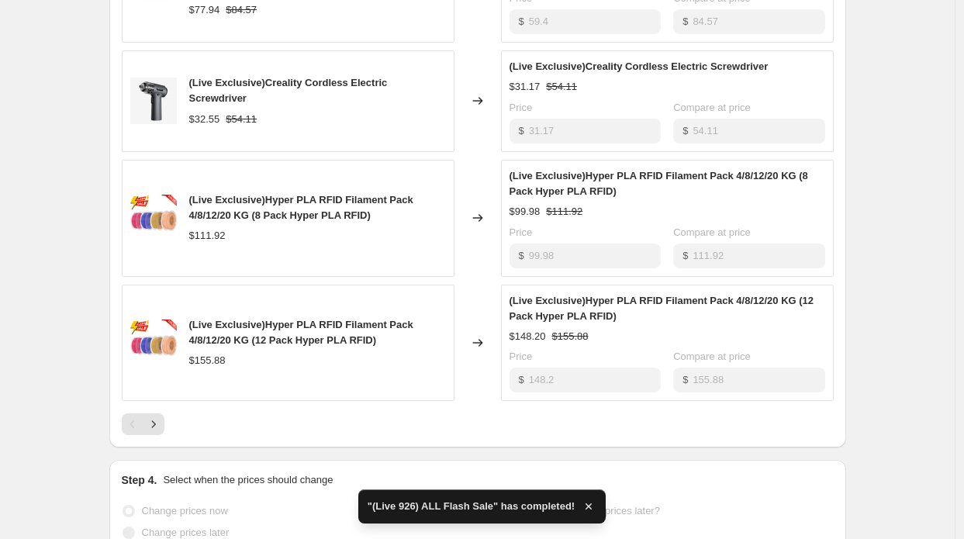
scroll to position [1008, 0]
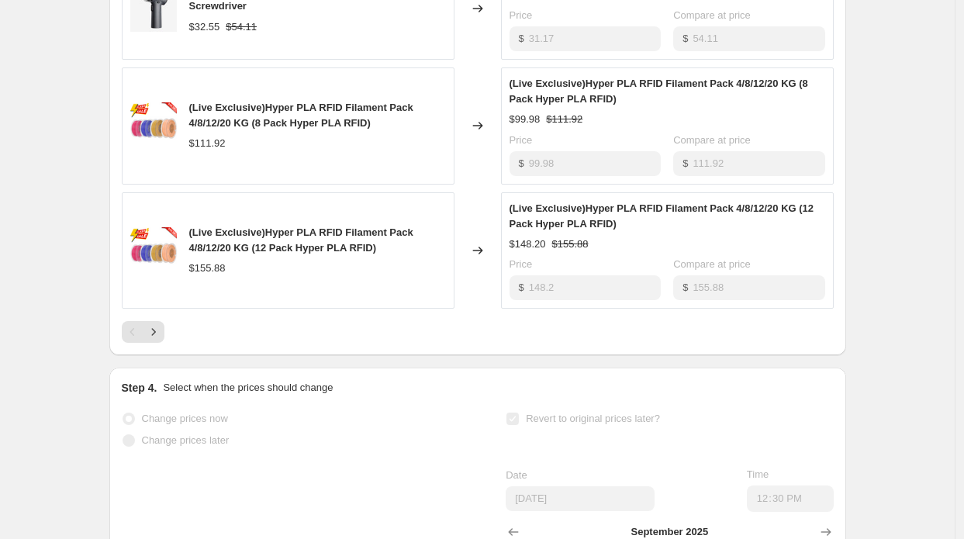
click at [136, 335] on div "Pagination" at bounding box center [133, 332] width 22 height 22
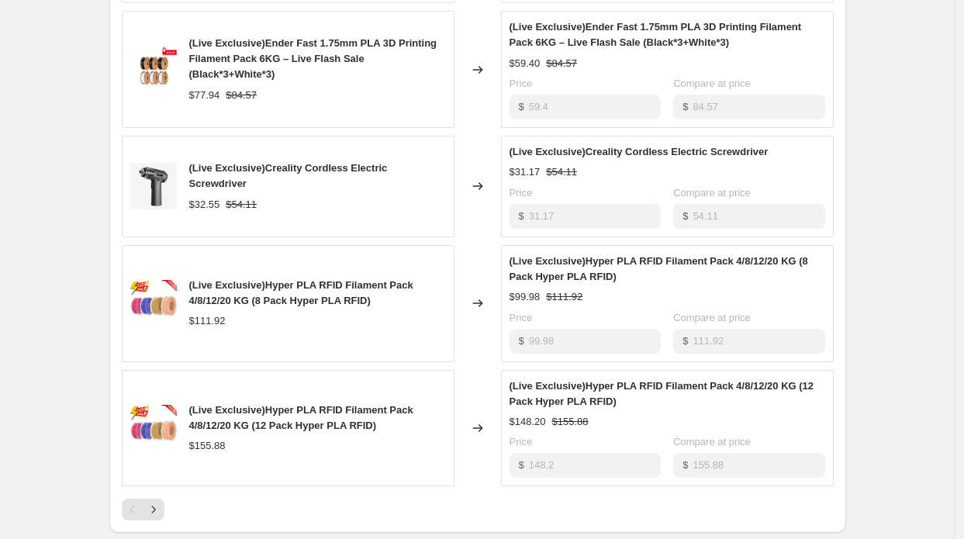
scroll to position [853, 0]
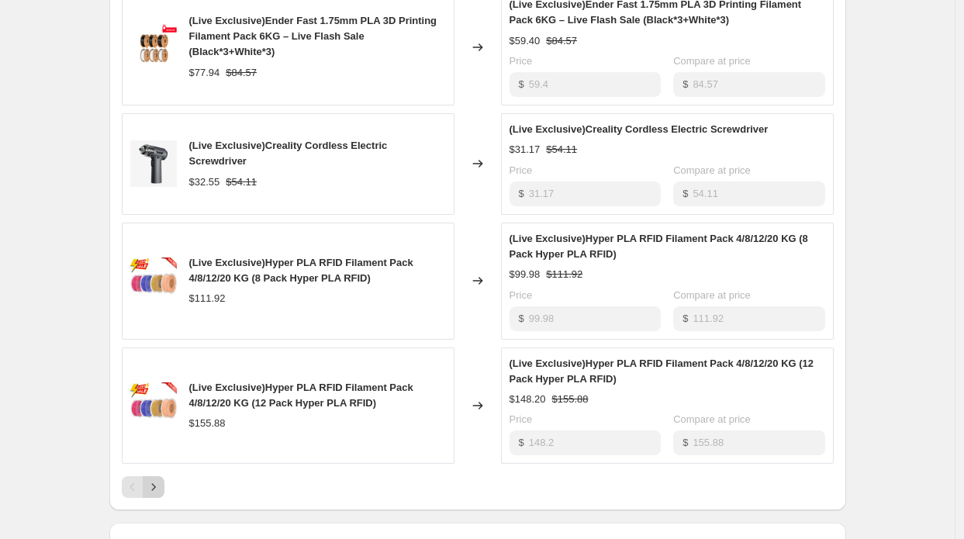
click at [160, 476] on button "Next" at bounding box center [154, 487] width 22 height 22
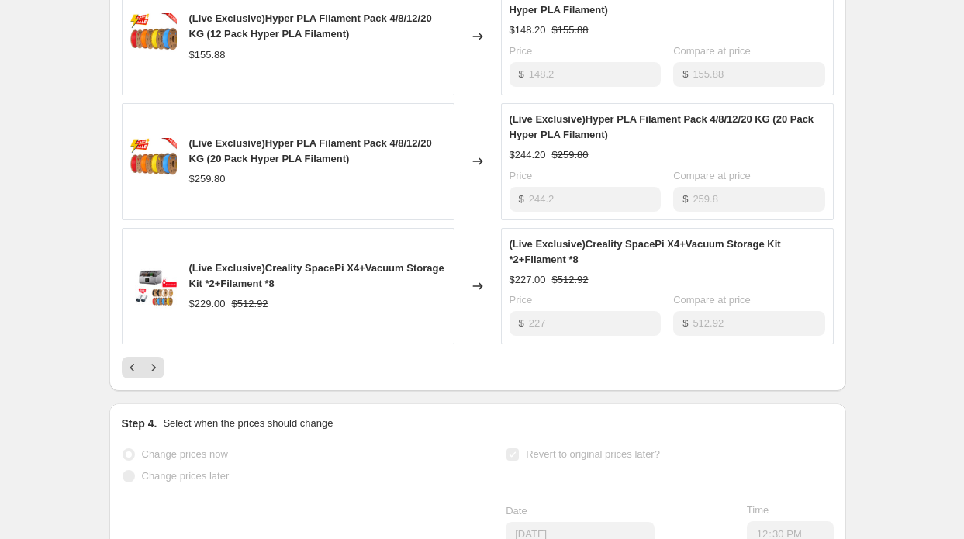
scroll to position [1008, 0]
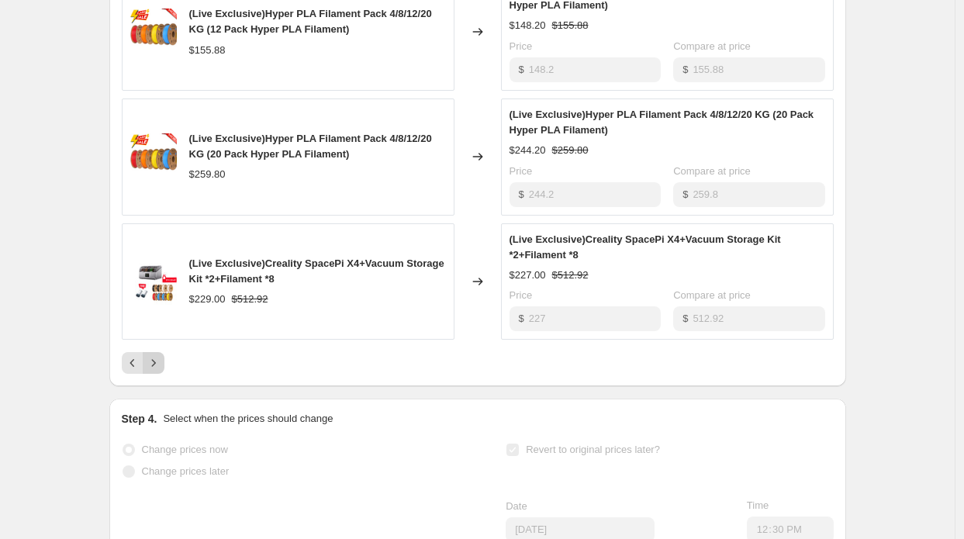
click at [161, 359] on icon "Next" at bounding box center [154, 363] width 16 height 16
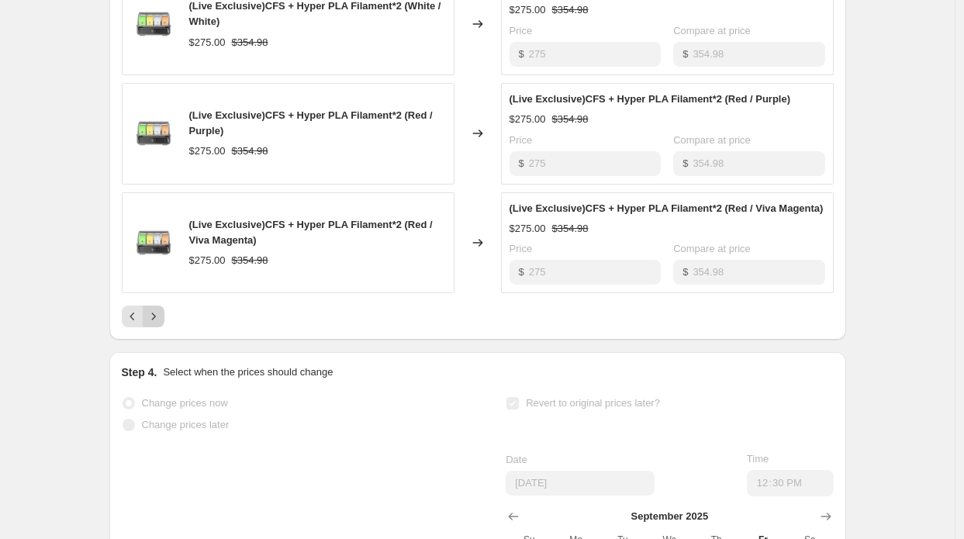
click at [155, 320] on icon "Next" at bounding box center [154, 317] width 16 height 16
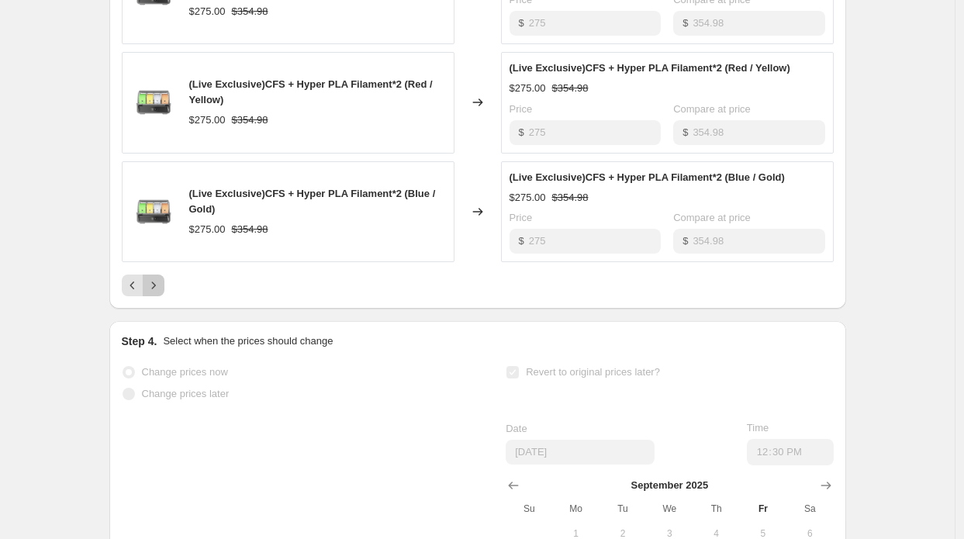
click at [157, 291] on button "Next" at bounding box center [154, 285] width 22 height 22
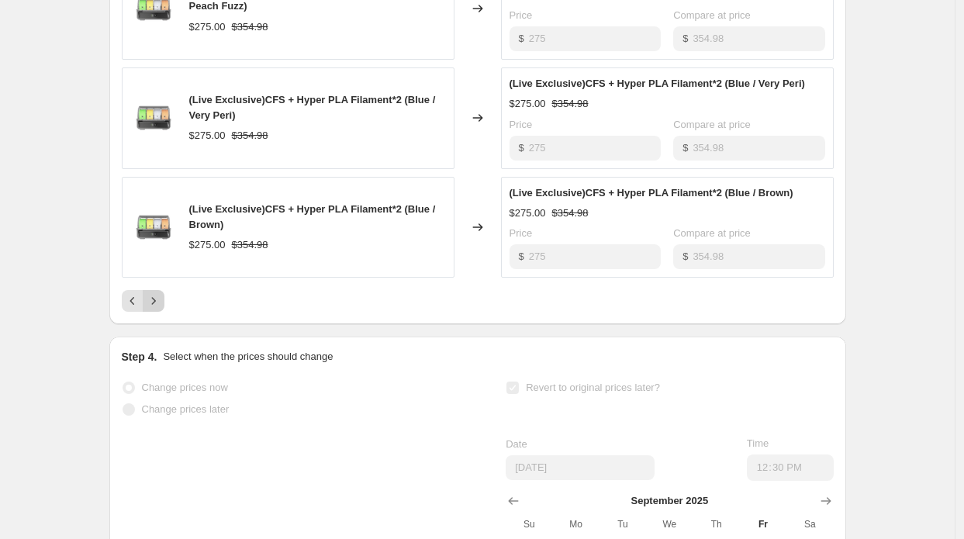
click at [161, 293] on icon "Next" at bounding box center [154, 301] width 16 height 16
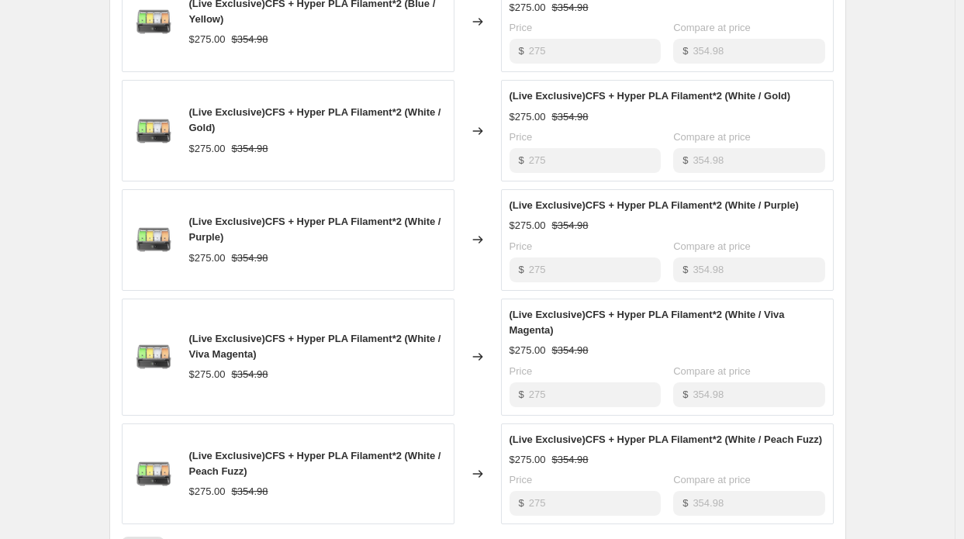
scroll to position [930, 0]
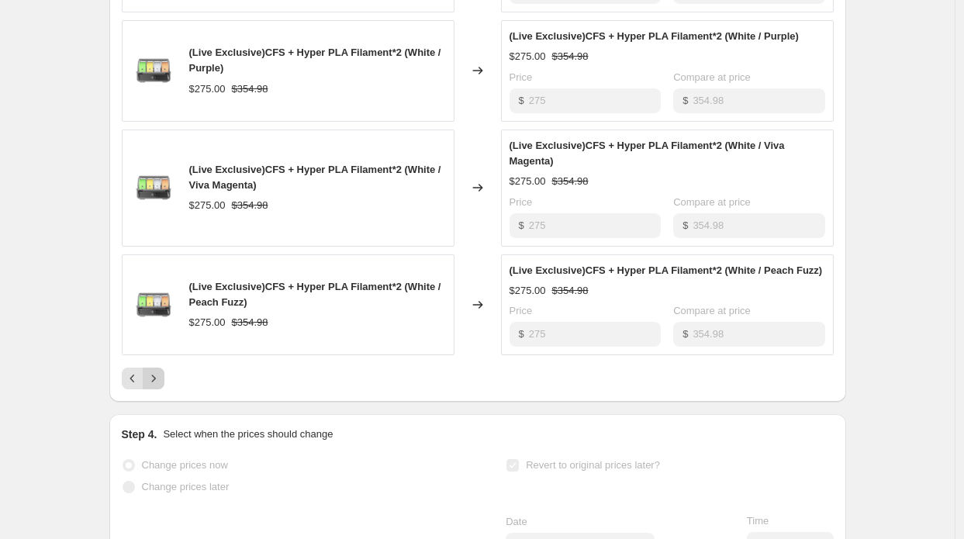
click at [157, 373] on icon "Next" at bounding box center [154, 379] width 16 height 16
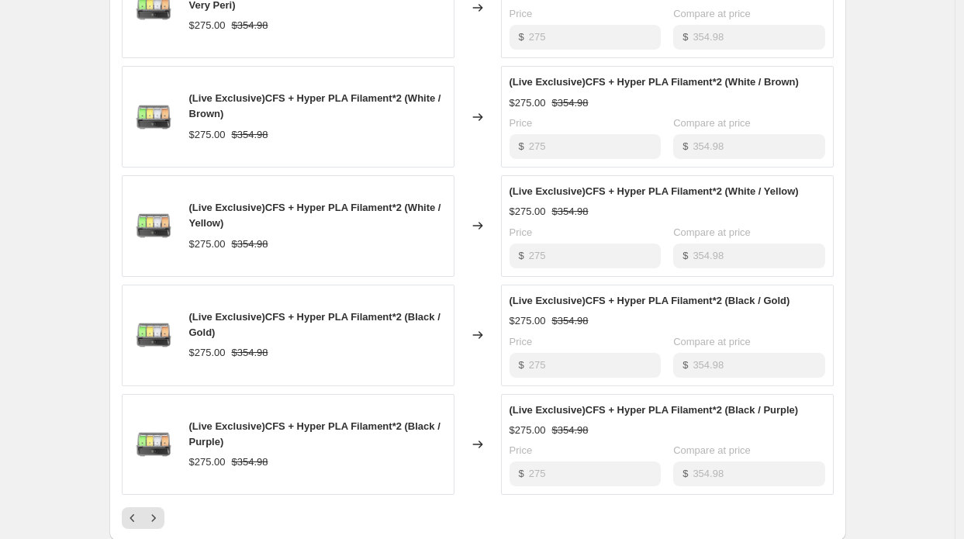
scroll to position [853, 0]
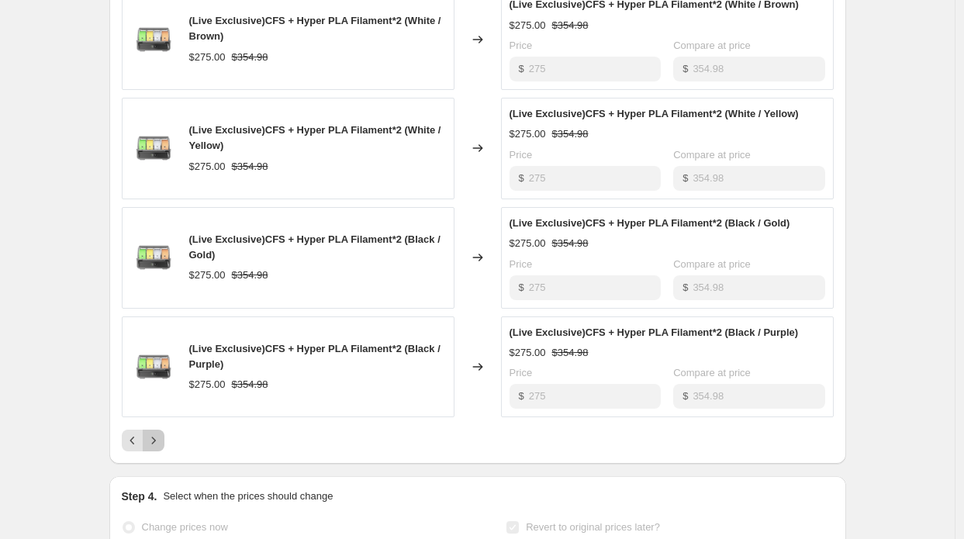
click at [154, 433] on icon "Next" at bounding box center [154, 441] width 16 height 16
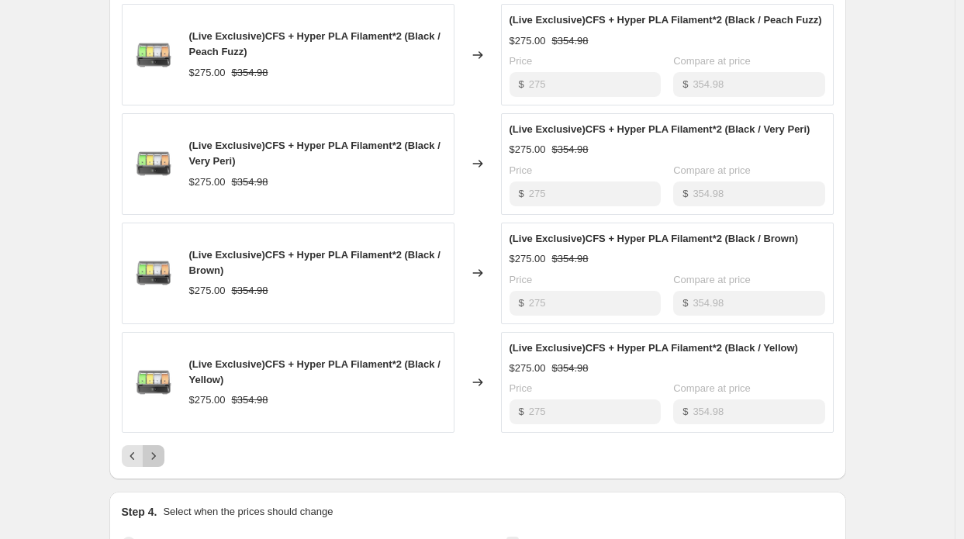
click at [161, 448] on icon "Next" at bounding box center [154, 456] width 16 height 16
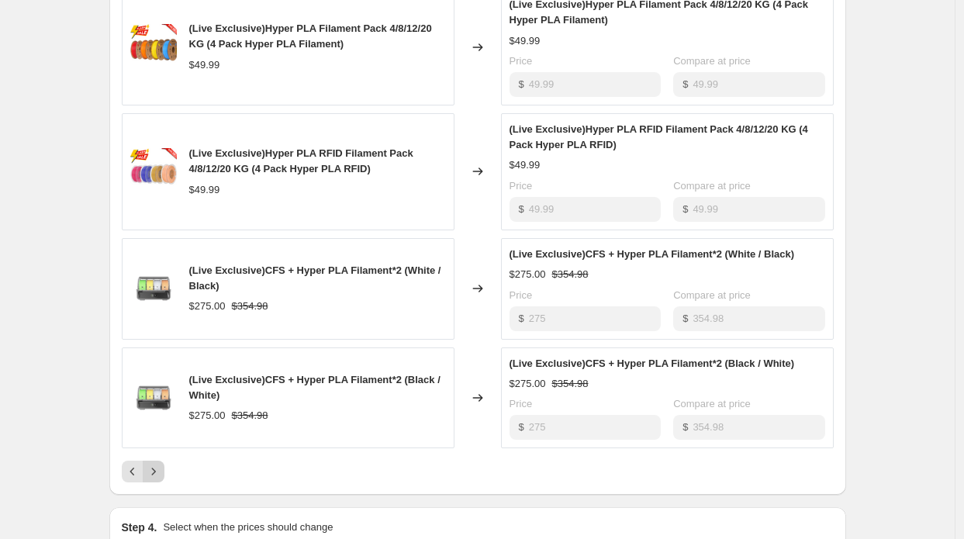
click at [161, 472] on icon "Next" at bounding box center [154, 472] width 16 height 16
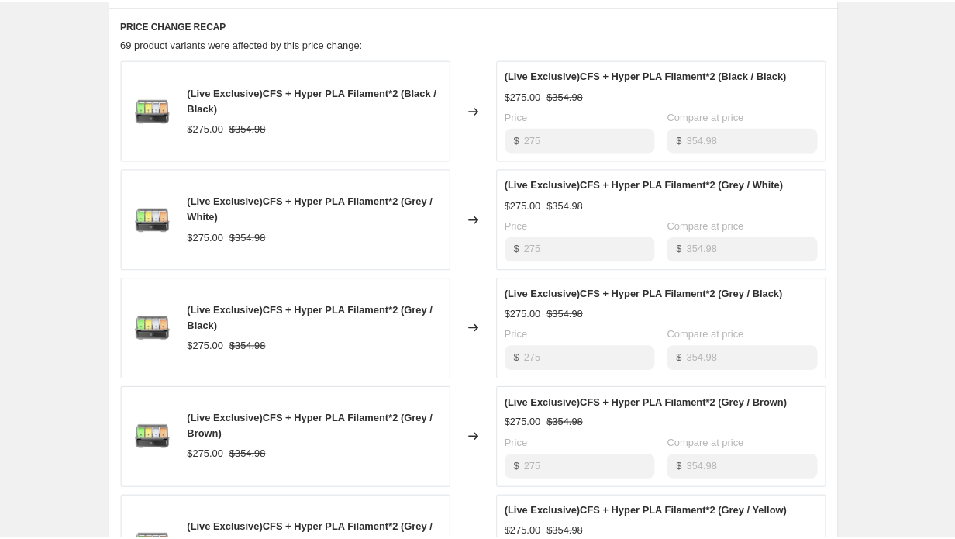
scroll to position [698, 0]
